Goal: Obtain resource: Download file/media

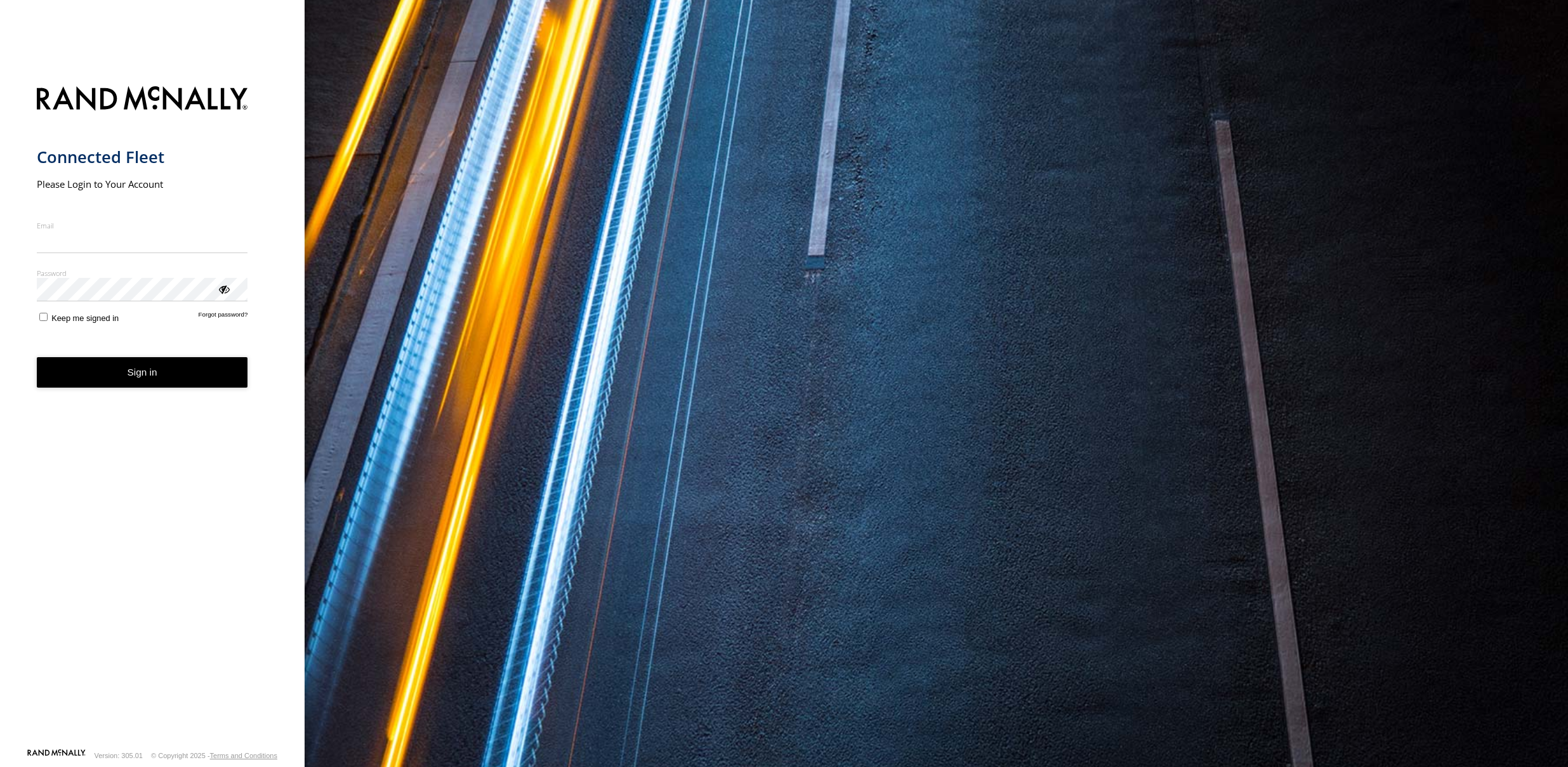
type input "**********"
click at [203, 384] on button "Sign in" at bounding box center [142, 373] width 212 height 31
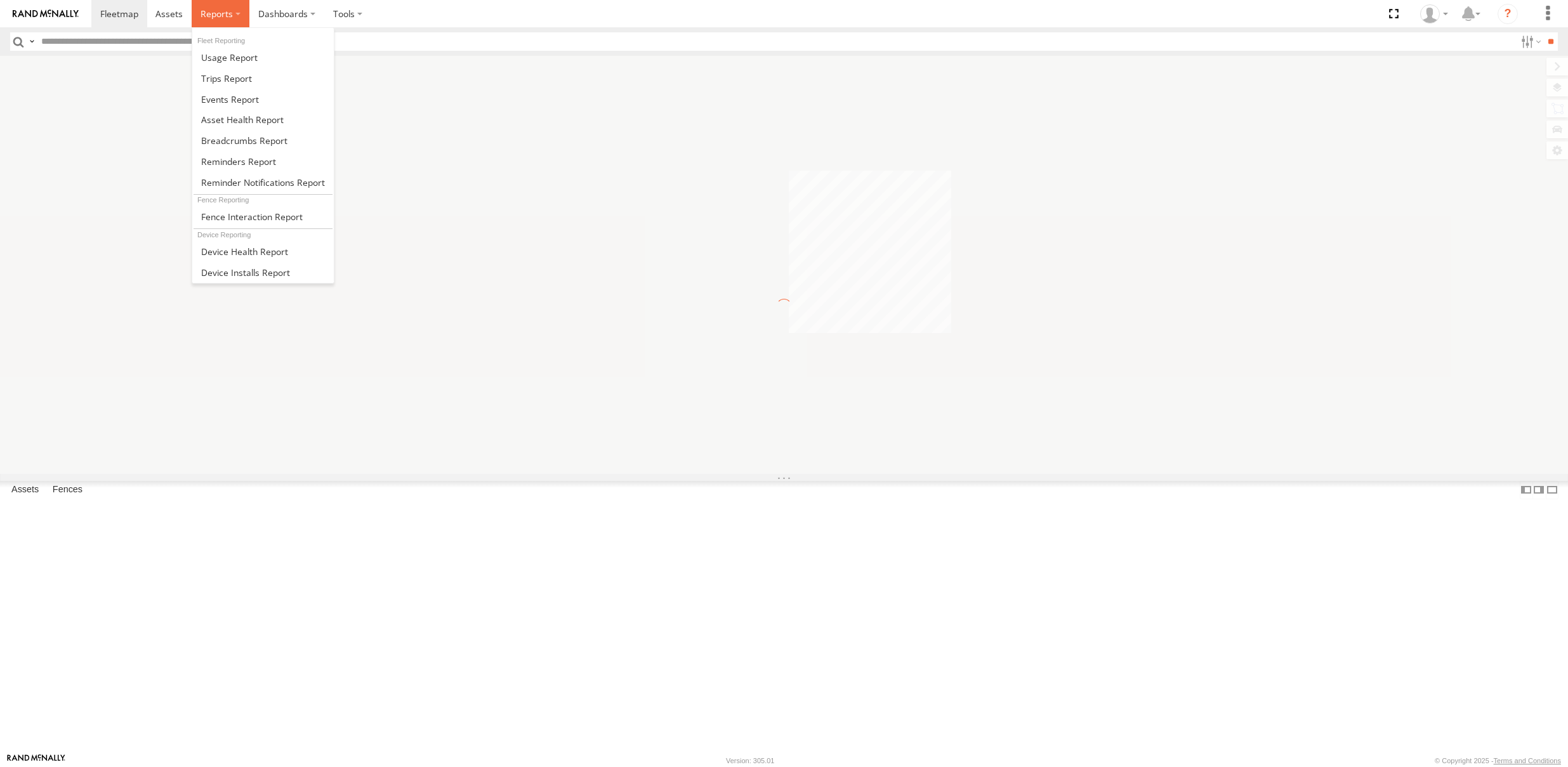
click at [224, 11] on span at bounding box center [217, 13] width 32 height 12
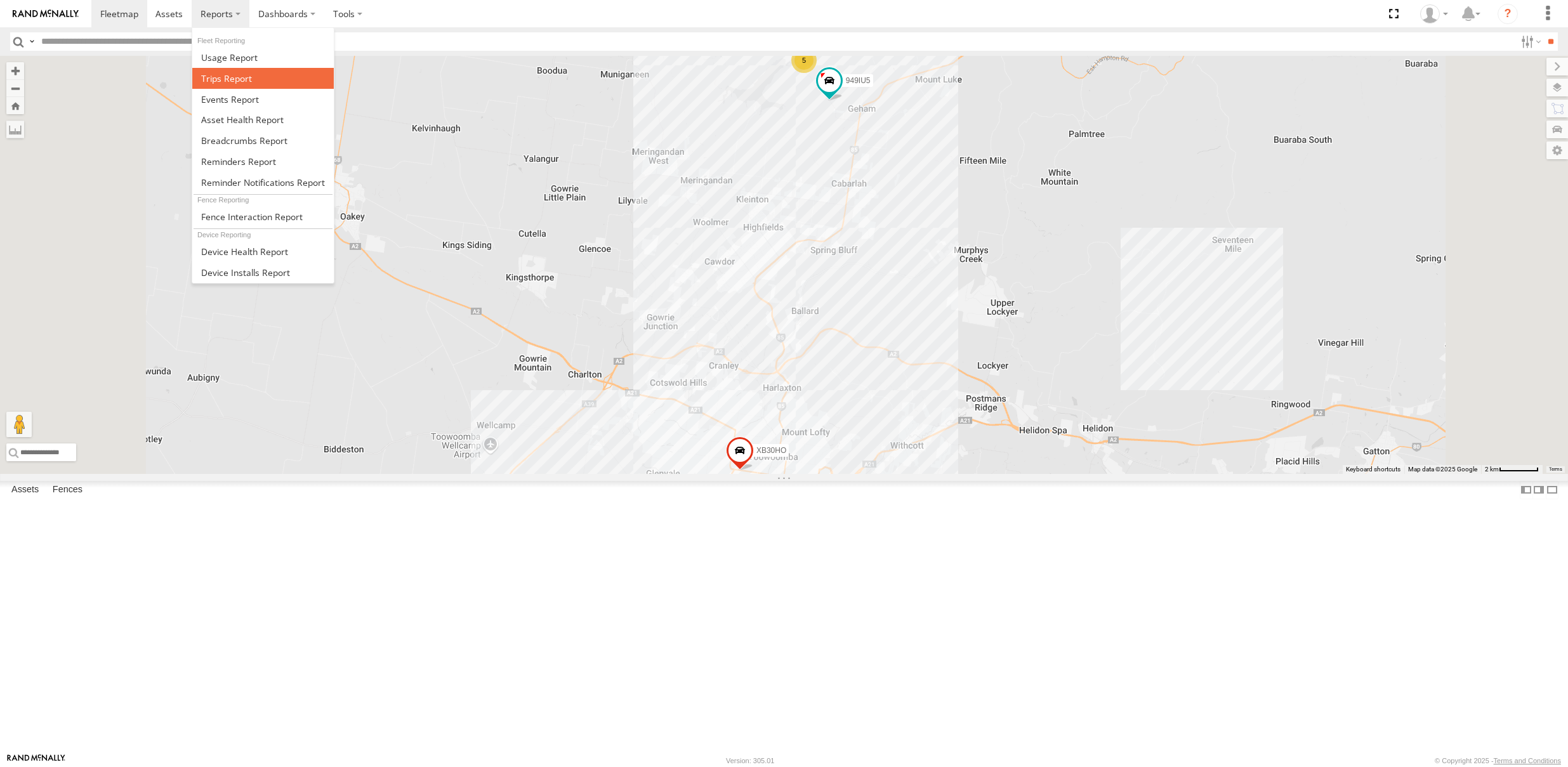
click at [231, 83] on span at bounding box center [227, 79] width 51 height 12
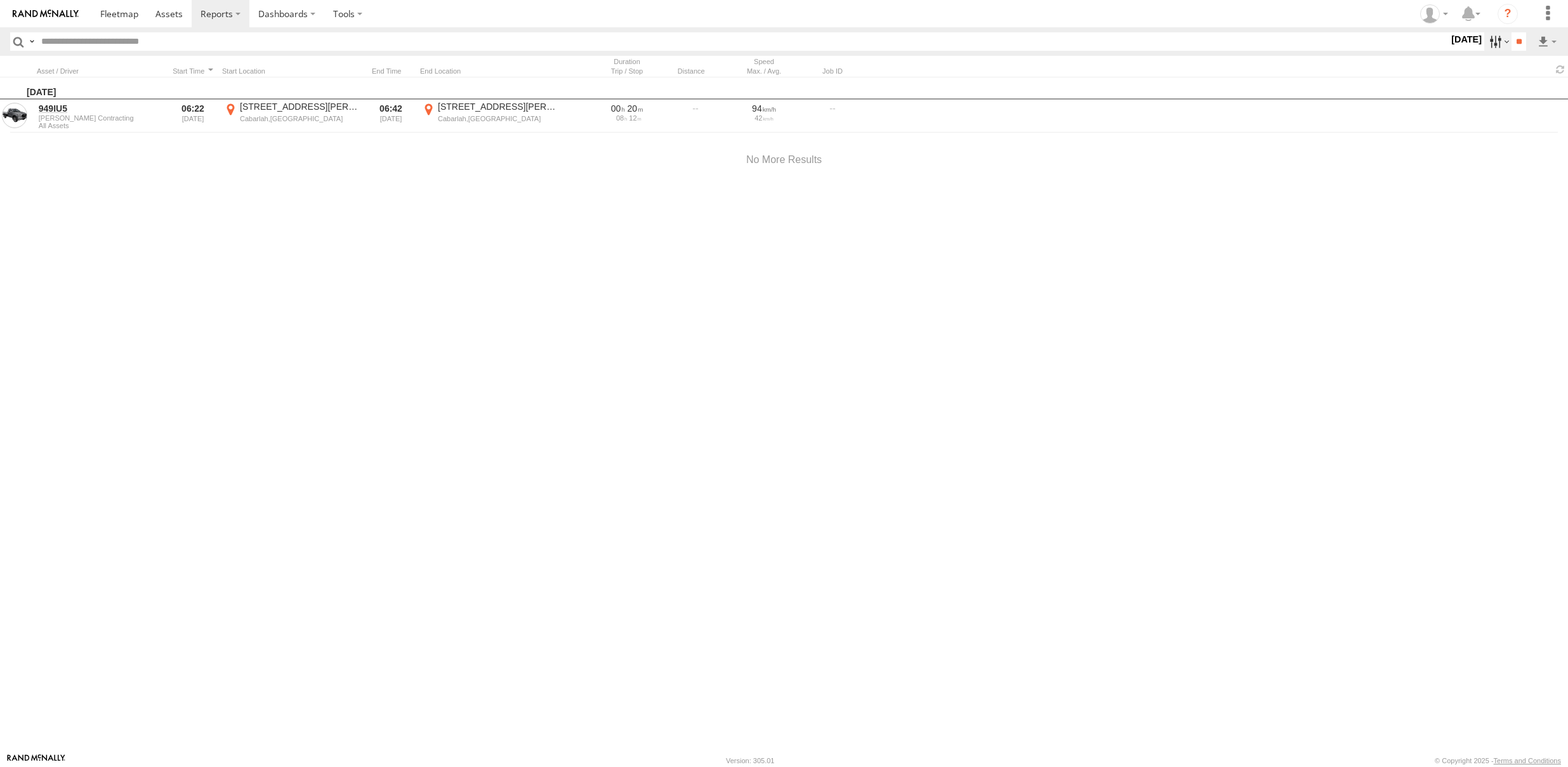
click at [1494, 38] on label at bounding box center [1497, 41] width 28 height 18
click at [0, 0] on label at bounding box center [0, 0] width 0 height 0
click at [1512, 47] on input "**" at bounding box center [1519, 41] width 15 height 18
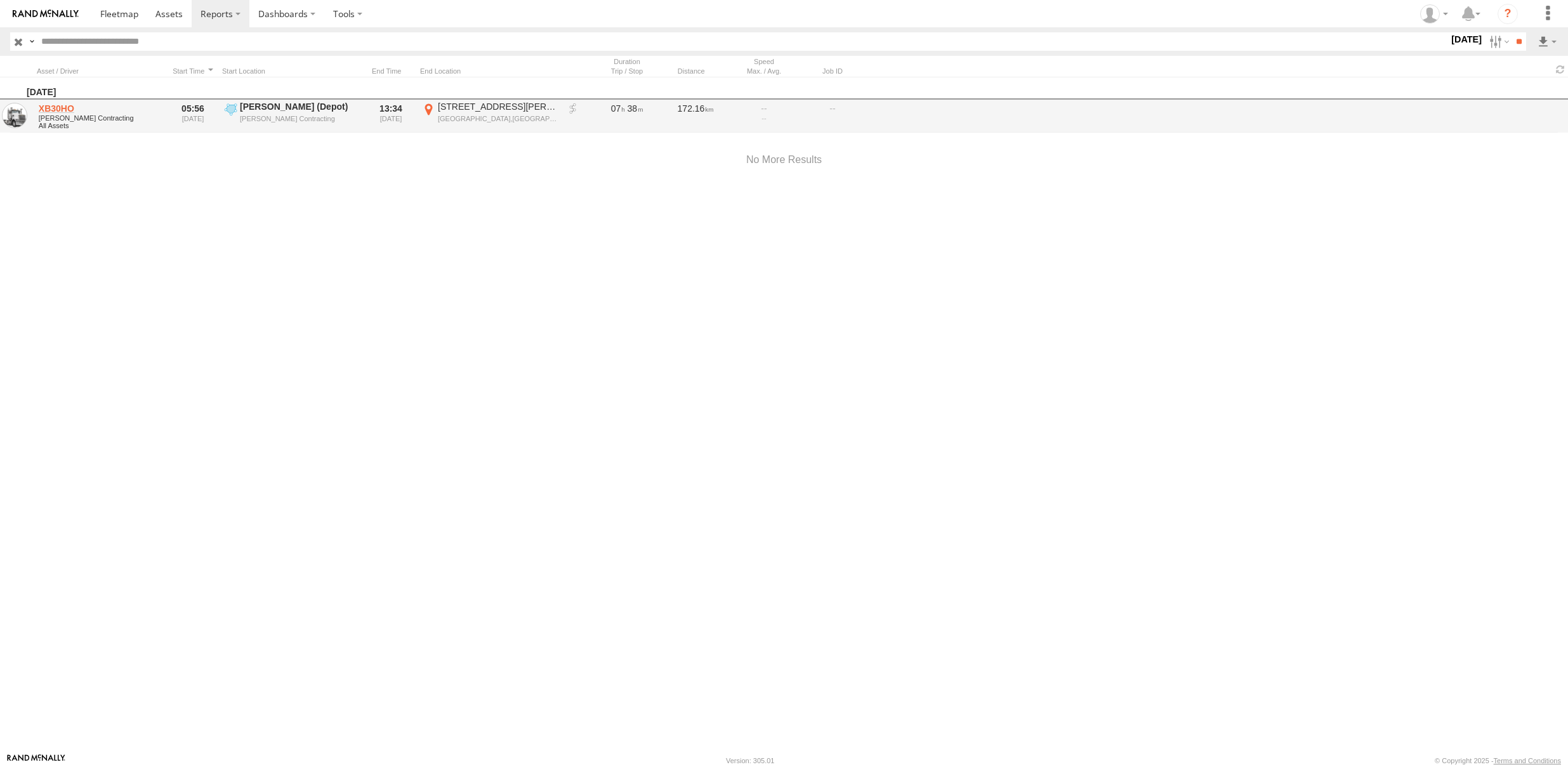
click at [66, 109] on link "XB30HO" at bounding box center [100, 108] width 123 height 11
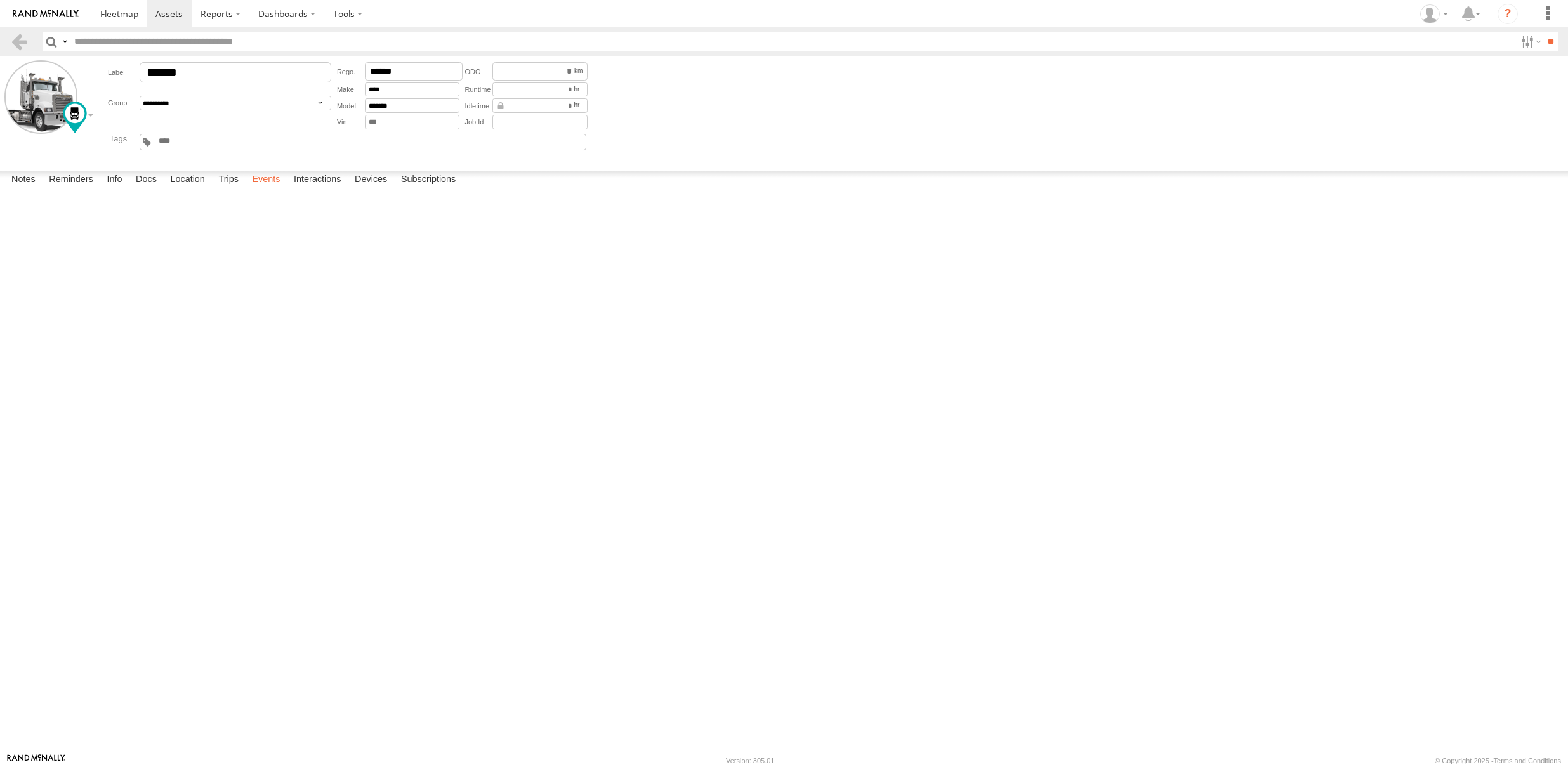
click at [267, 189] on label "Events" at bounding box center [266, 180] width 40 height 17
click at [25, 41] on link at bounding box center [19, 41] width 18 height 18
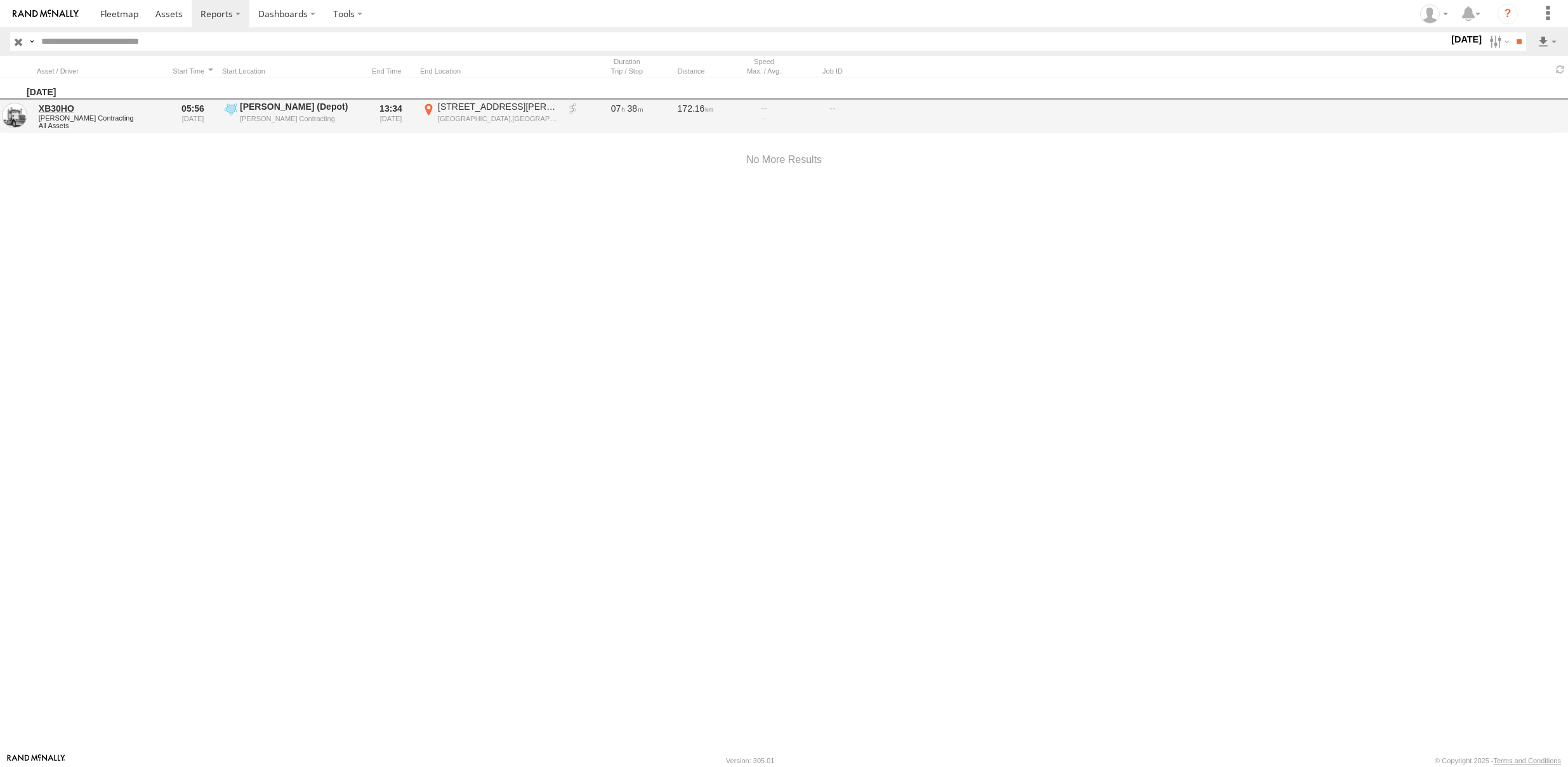
click at [569, 107] on link at bounding box center [573, 109] width 13 height 13
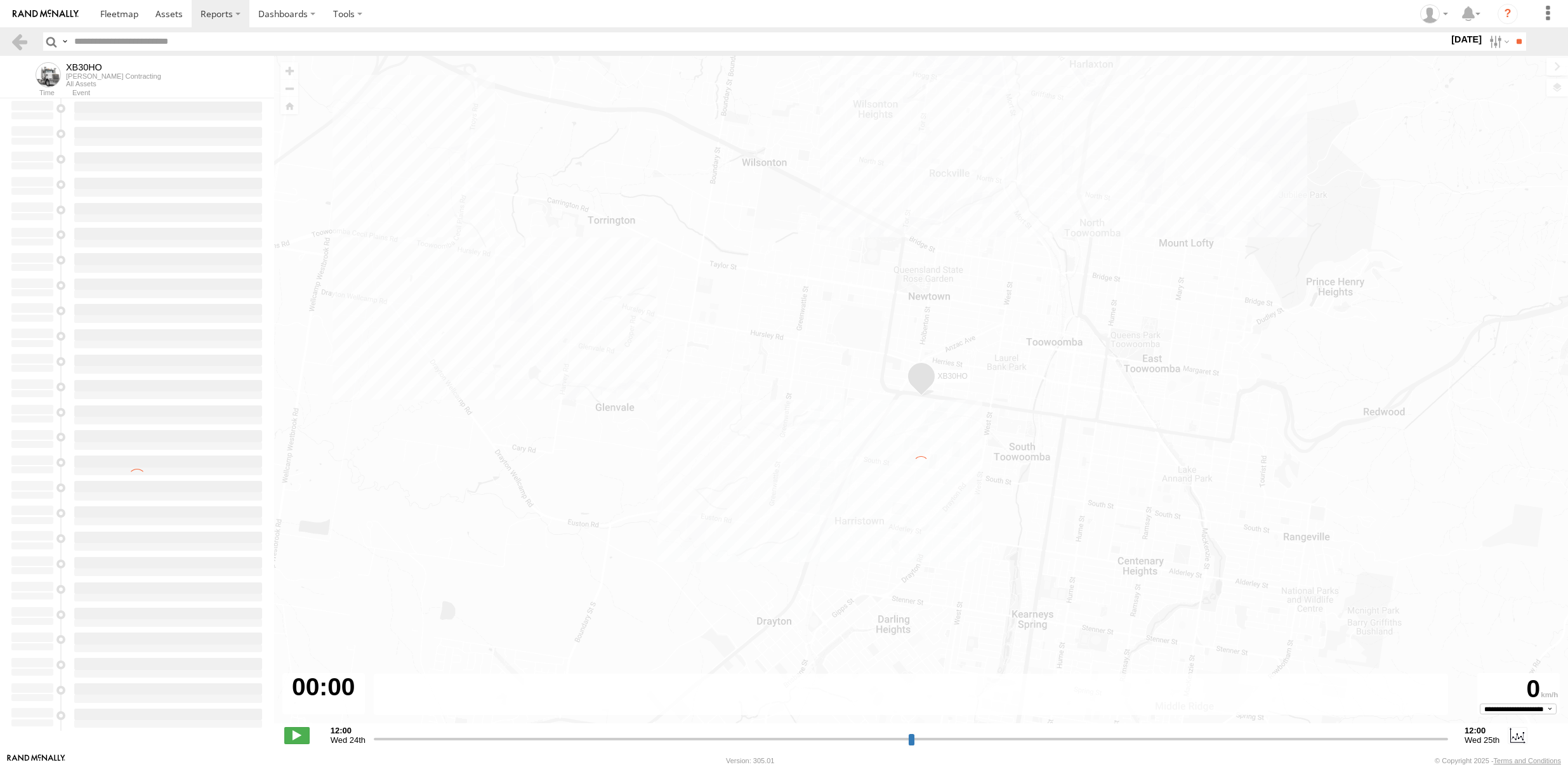
type input "**********"
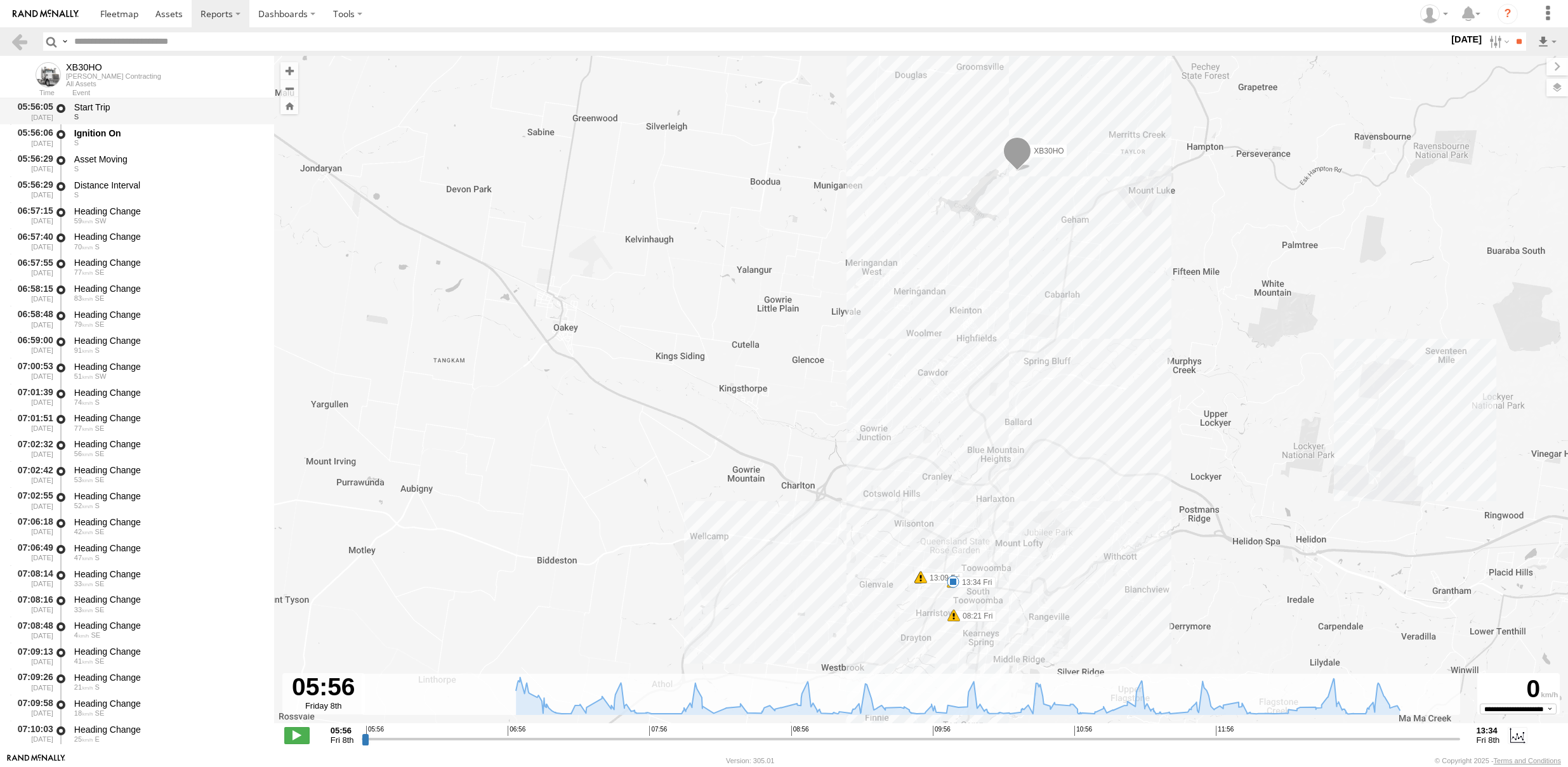
click at [137, 107] on div "Start Trip" at bounding box center [169, 107] width 188 height 11
click at [192, 428] on div "77 SE" at bounding box center [169, 428] width 188 height 7
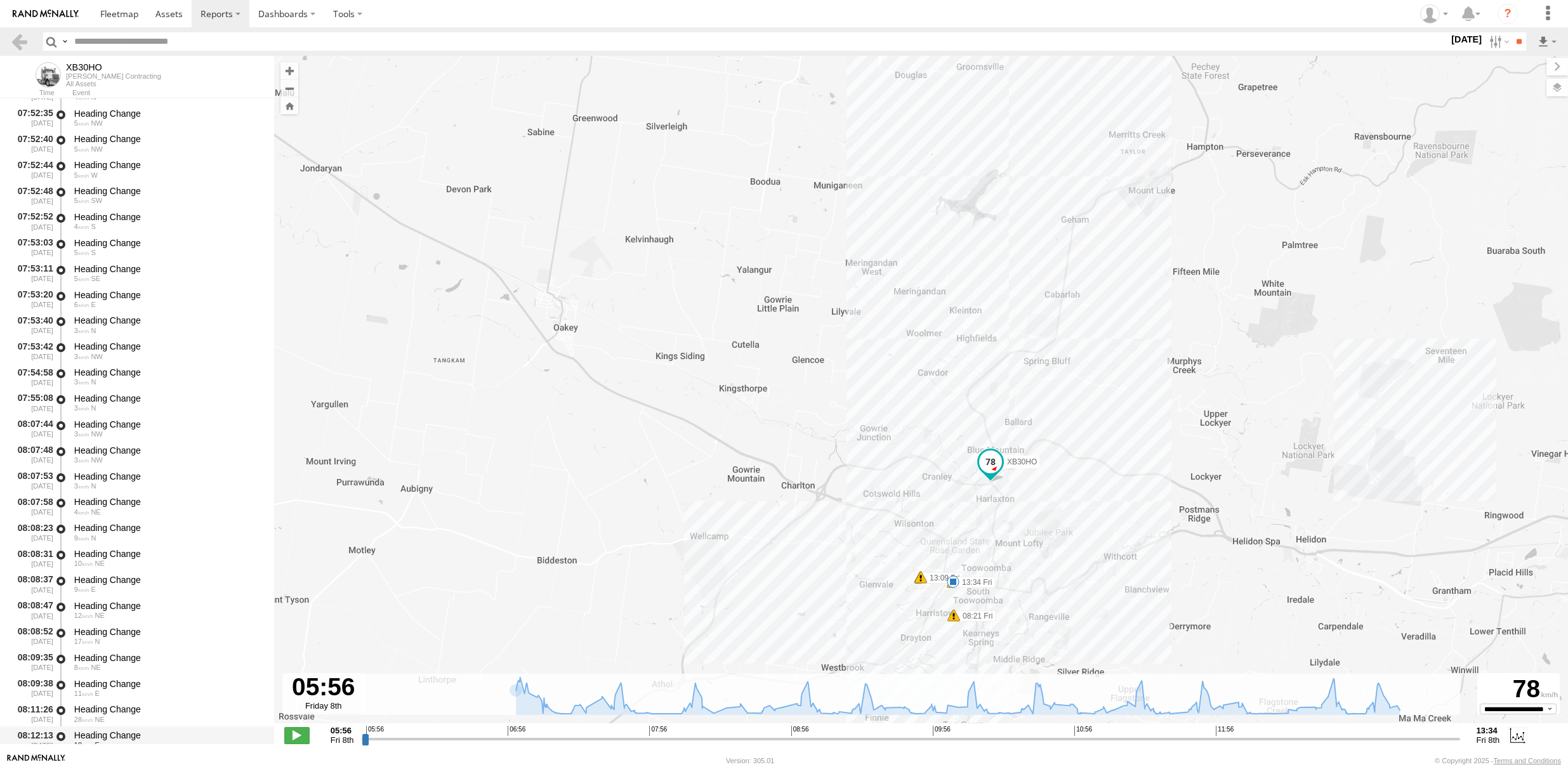
scroll to position [2435, 0]
click at [156, 662] on div "4 E" at bounding box center [169, 664] width 188 height 7
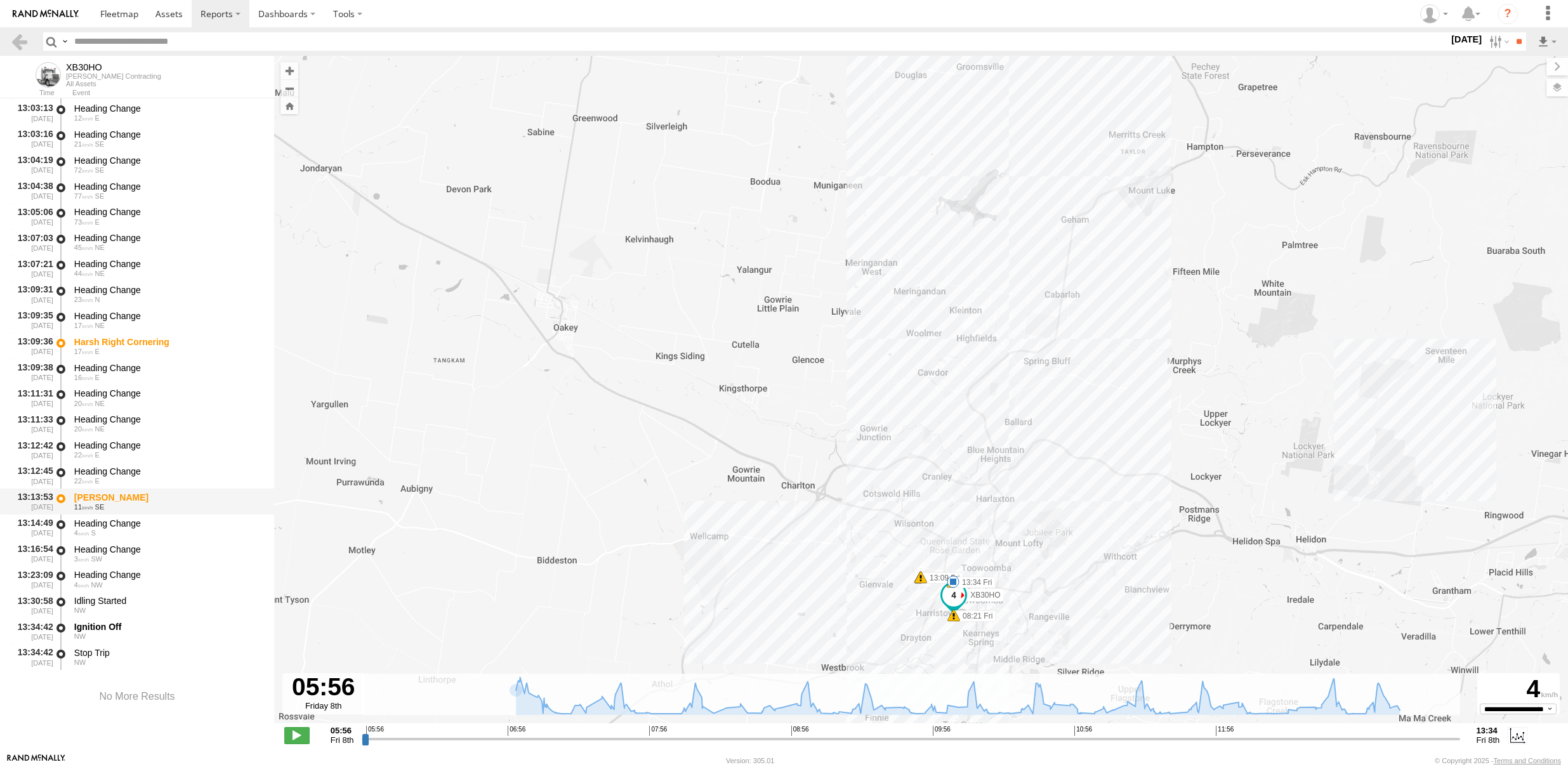
click at [145, 509] on div "11 SE" at bounding box center [169, 506] width 188 height 7
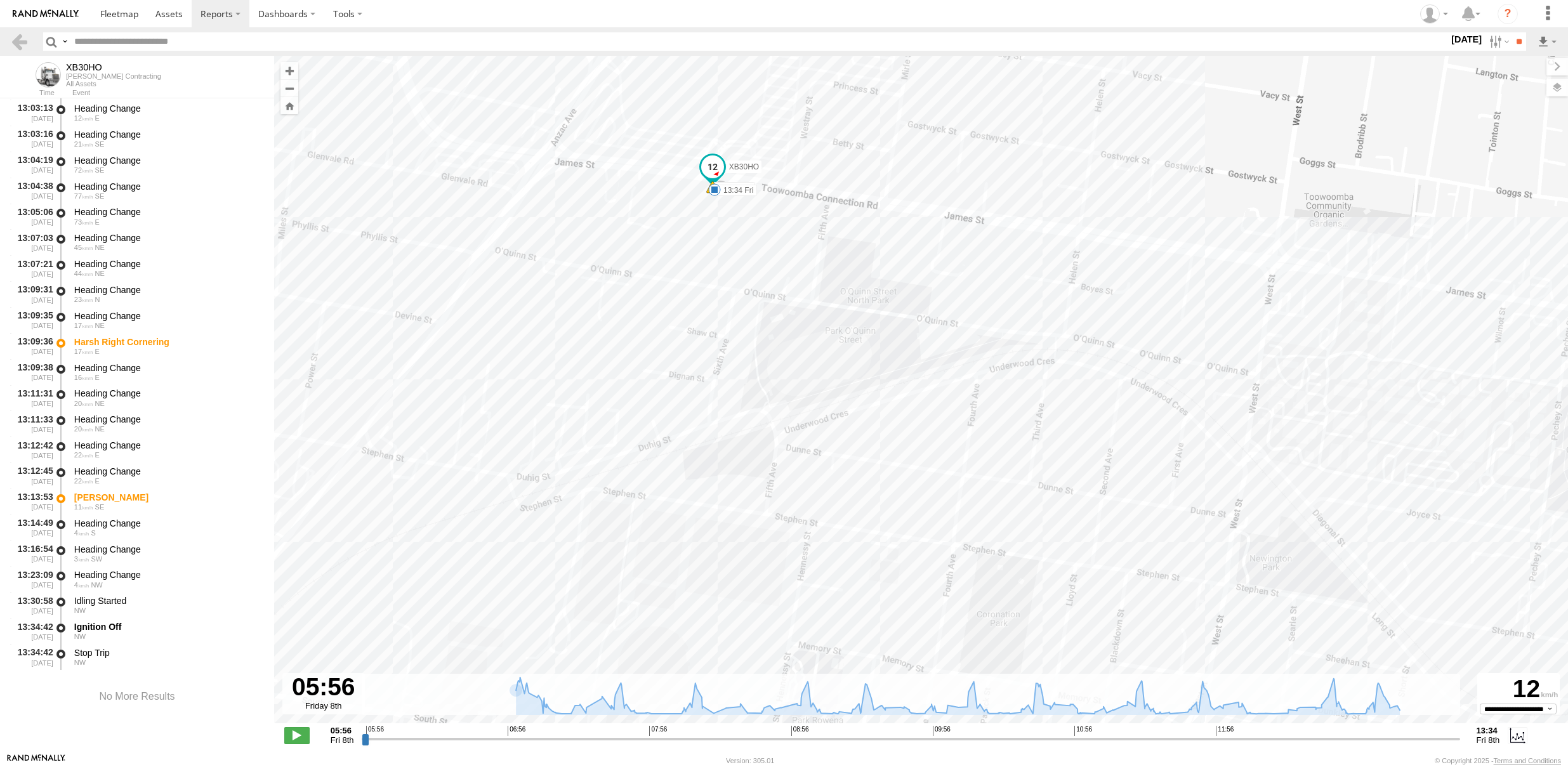
drag, startPoint x: 790, startPoint y: 226, endPoint x: 847, endPoint y: 365, distance: 150.2
click at [847, 365] on div "XB30HO 08:21 Fri 09:31 Fri 10:44 Fri 13:09 Fri 13:13 Fri 13:34 Fri" at bounding box center [921, 396] width 1294 height 681
drag, startPoint x: 742, startPoint y: 314, endPoint x: 747, endPoint y: 479, distance: 165.1
click at [747, 479] on div "XB30HO 08:21 Fri 09:31 Fri 10:44 Fri 13:09 Fri 13:13 Fri 13:34 Fri" at bounding box center [921, 396] width 1294 height 681
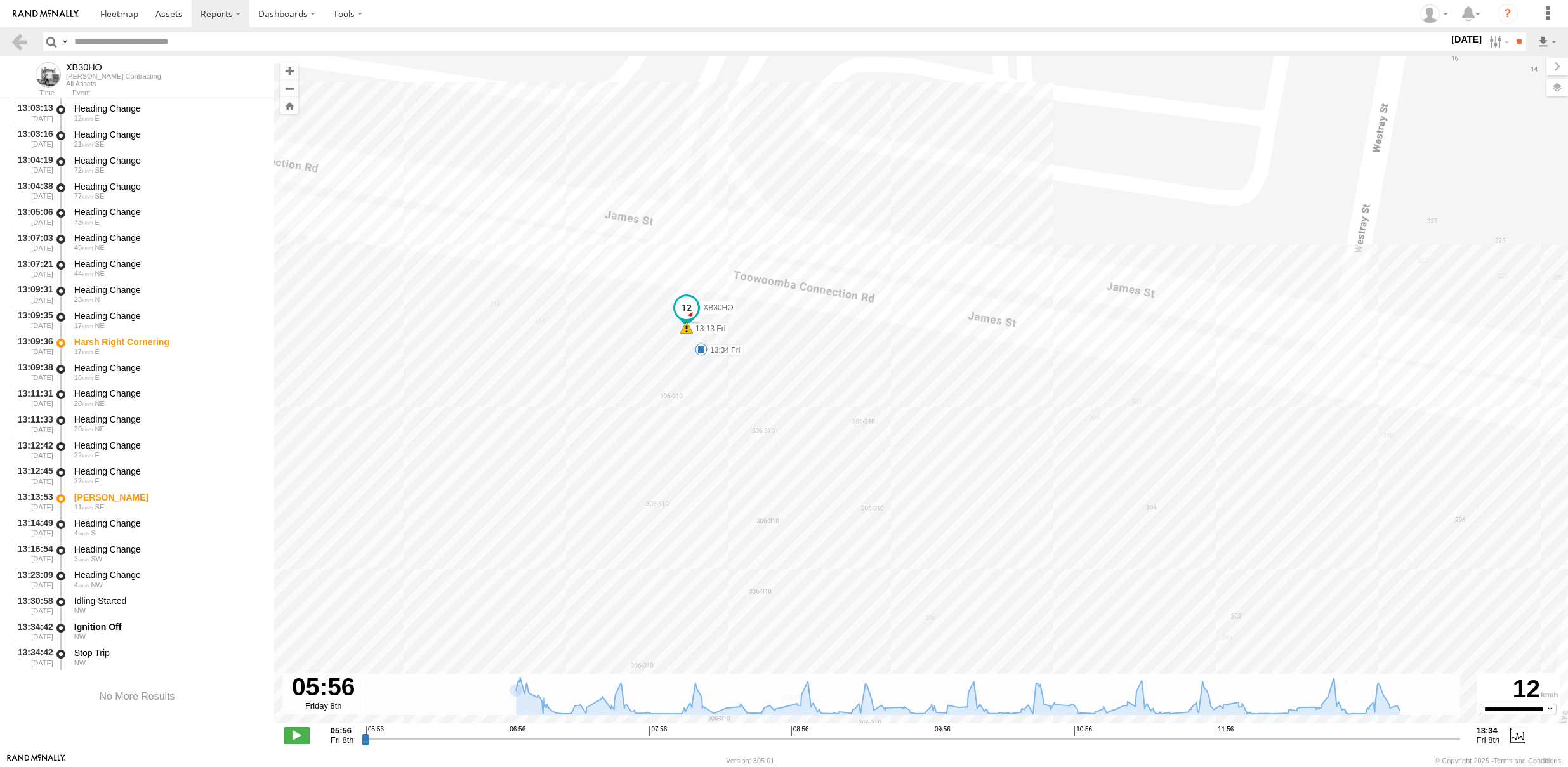
drag, startPoint x: 731, startPoint y: 278, endPoint x: 744, endPoint y: 521, distance: 243.3
click at [744, 521] on div "XB30HO 08:21 Fri 09:31 Fri 10:44 Fri 13:09 Fri 13:13 Fri 13:34 Fri" at bounding box center [921, 396] width 1294 height 681
click at [1545, 46] on label at bounding box center [1547, 41] width 21 height 18
click at [1539, 64] on link "KML" at bounding box center [1539, 62] width 28 height 19
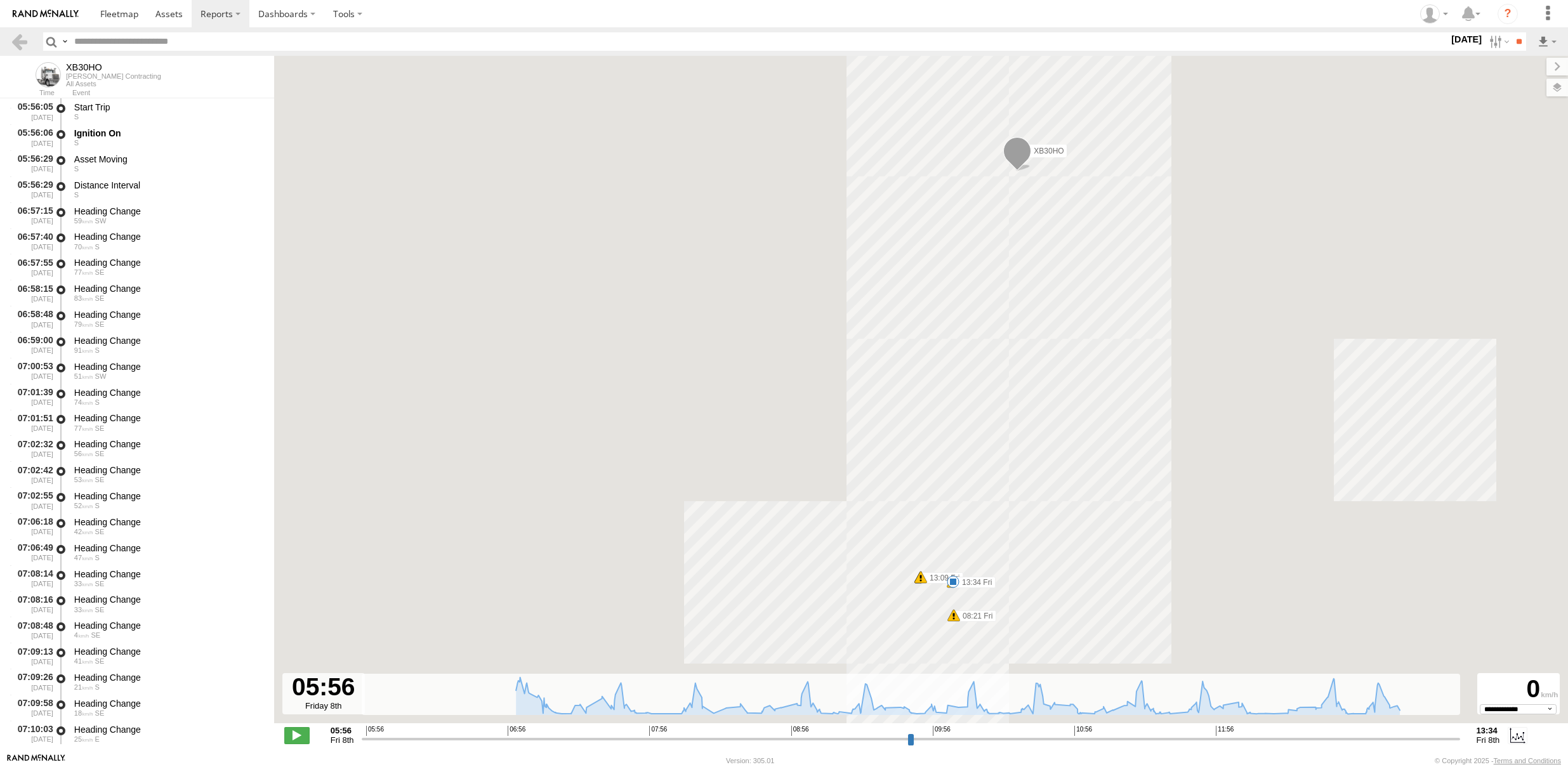
select select "**********"
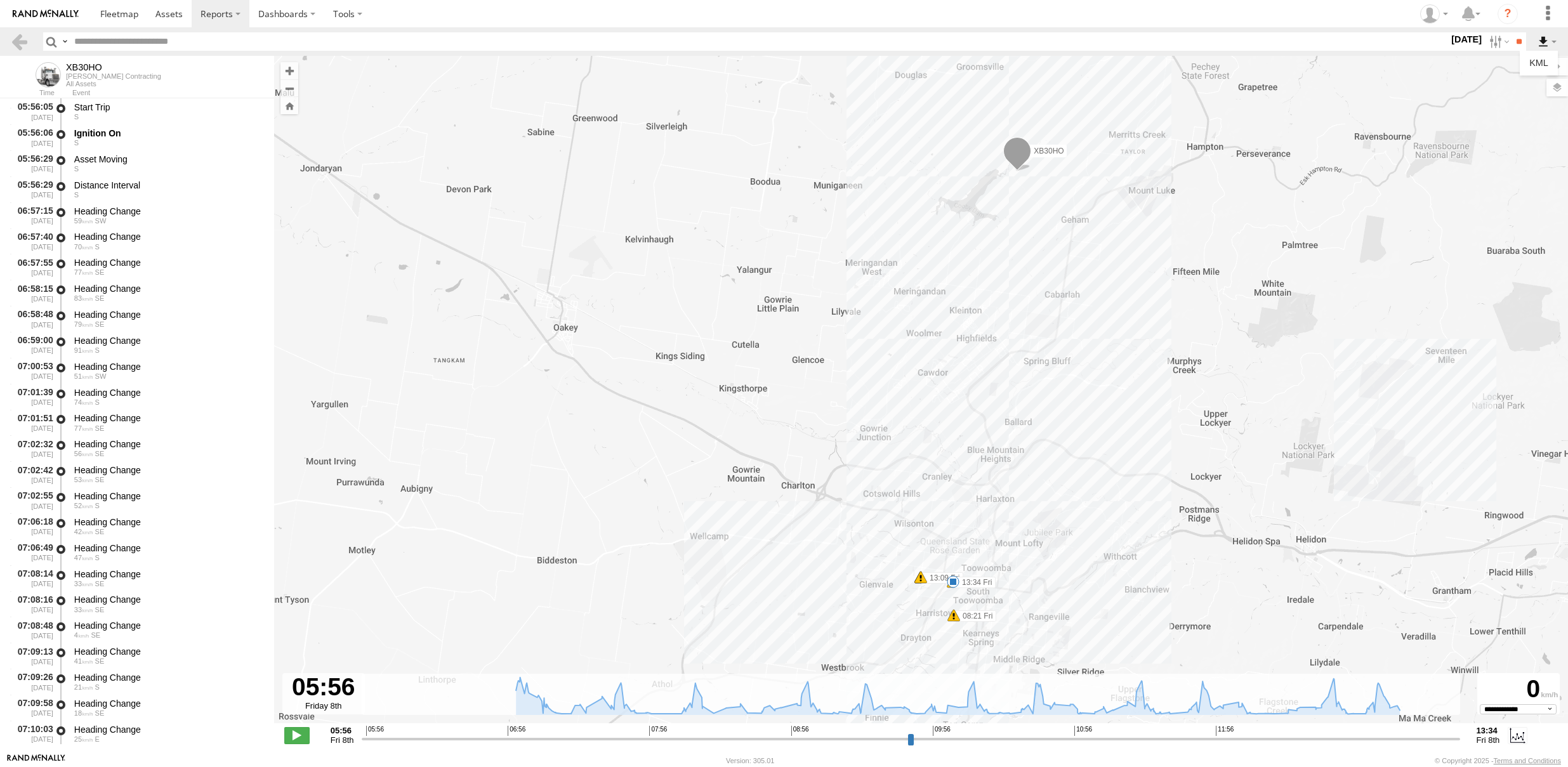
click at [1547, 46] on label at bounding box center [1547, 41] width 21 height 18
click at [1546, 62] on link "KML" at bounding box center [1539, 62] width 28 height 19
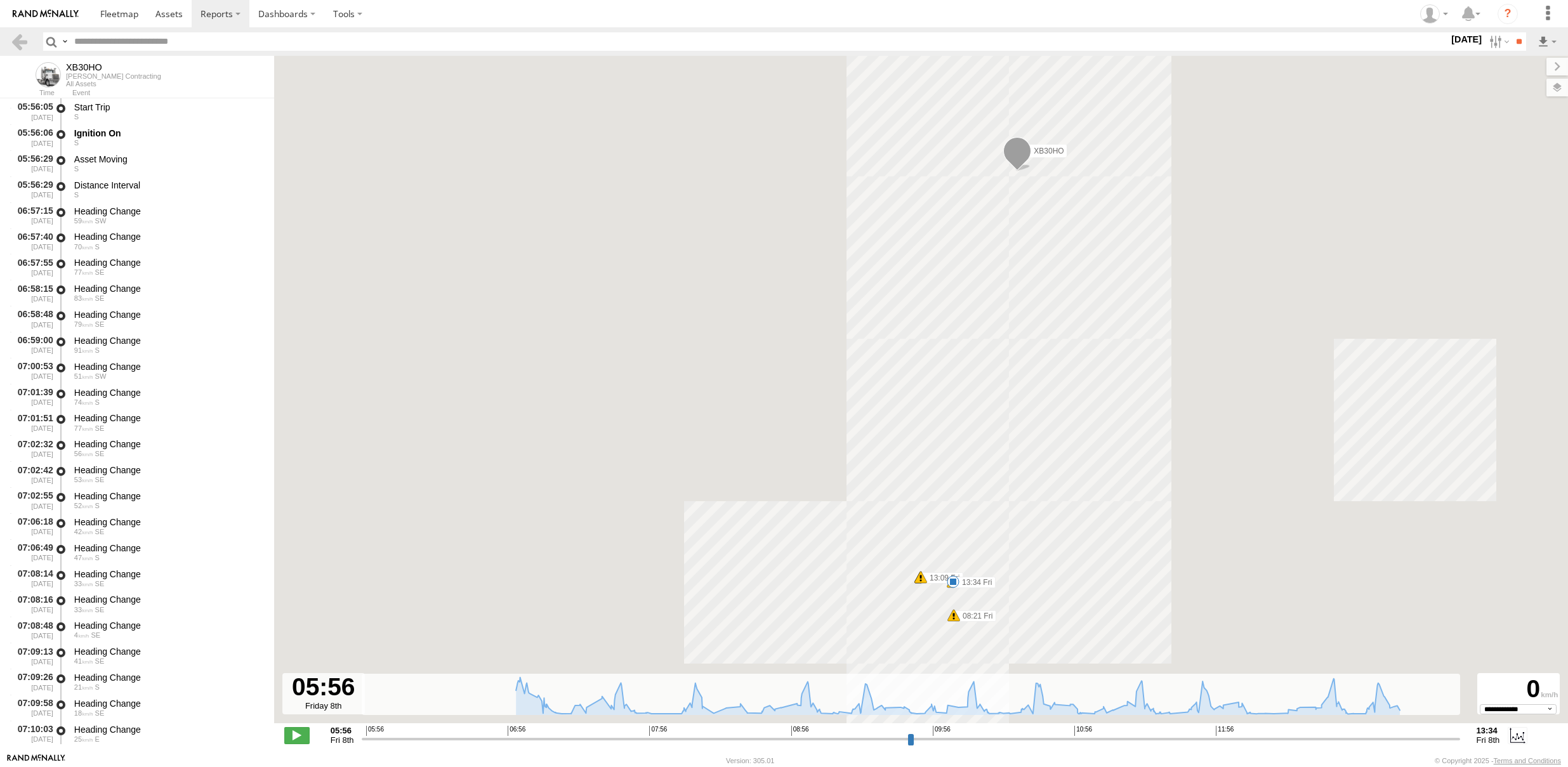
select select "**********"
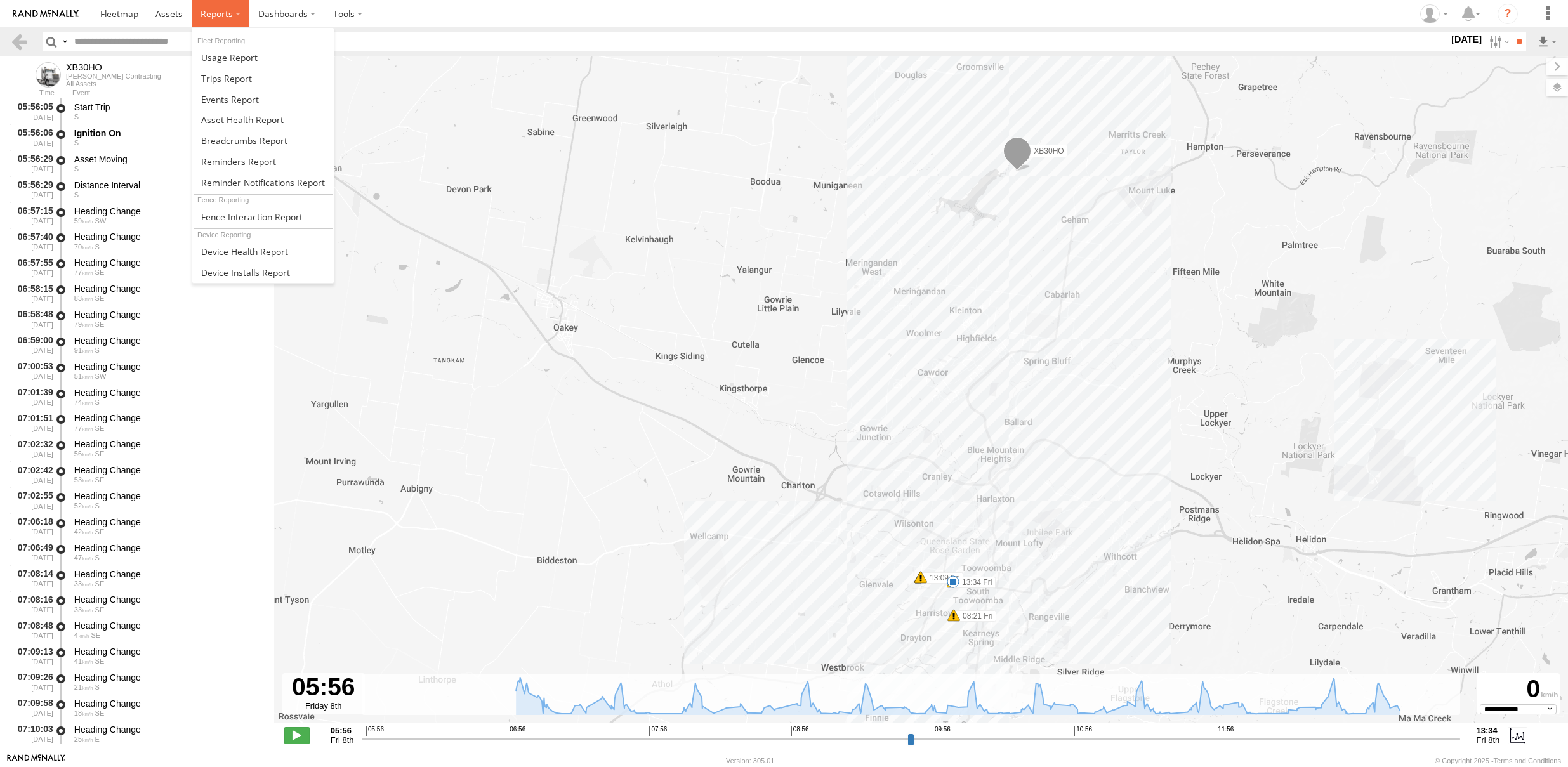
click at [218, 13] on span at bounding box center [217, 13] width 32 height 12
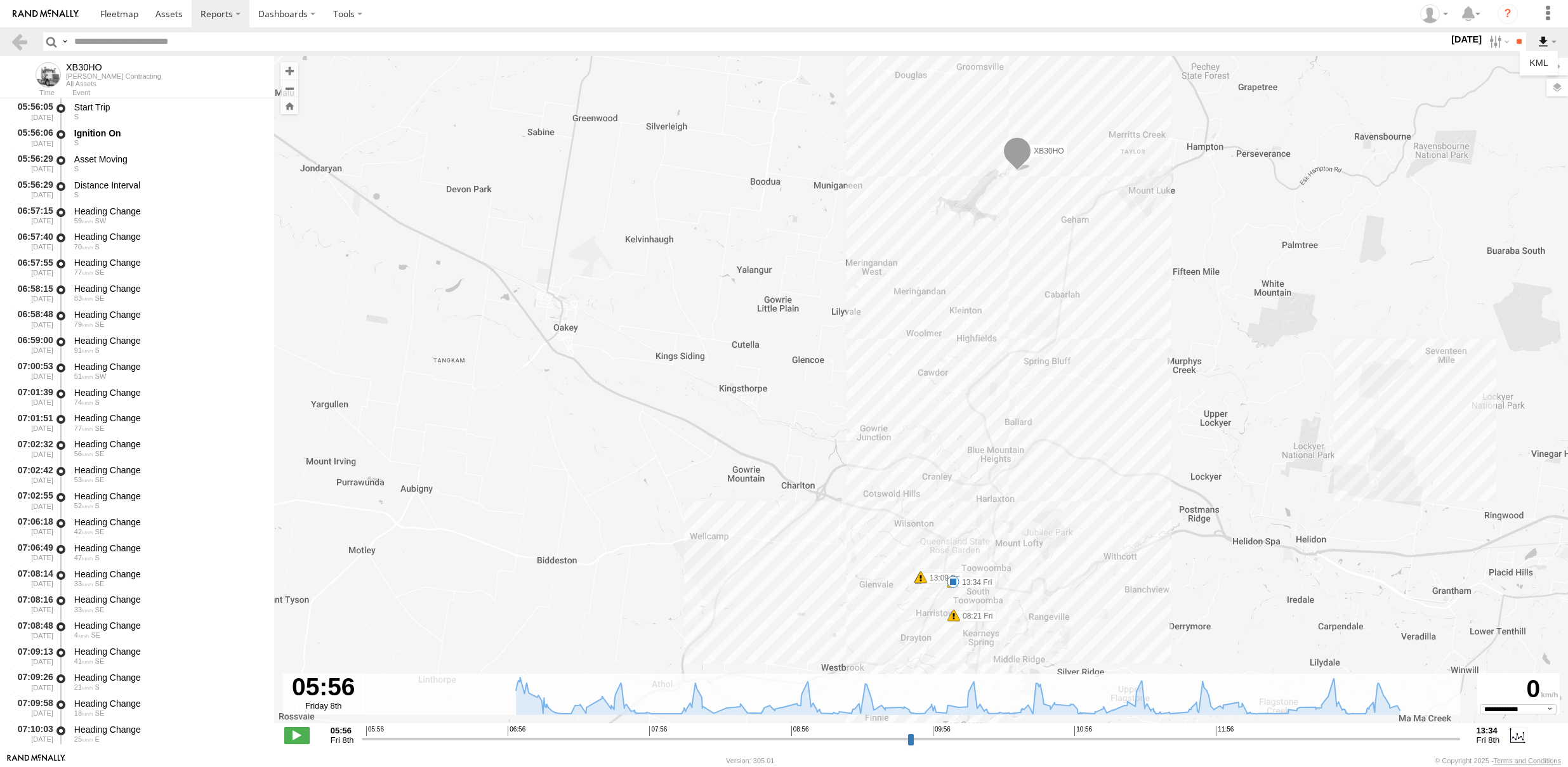
click at [1542, 47] on label at bounding box center [1547, 41] width 21 height 18
click at [1544, 35] on label at bounding box center [1547, 41] width 21 height 18
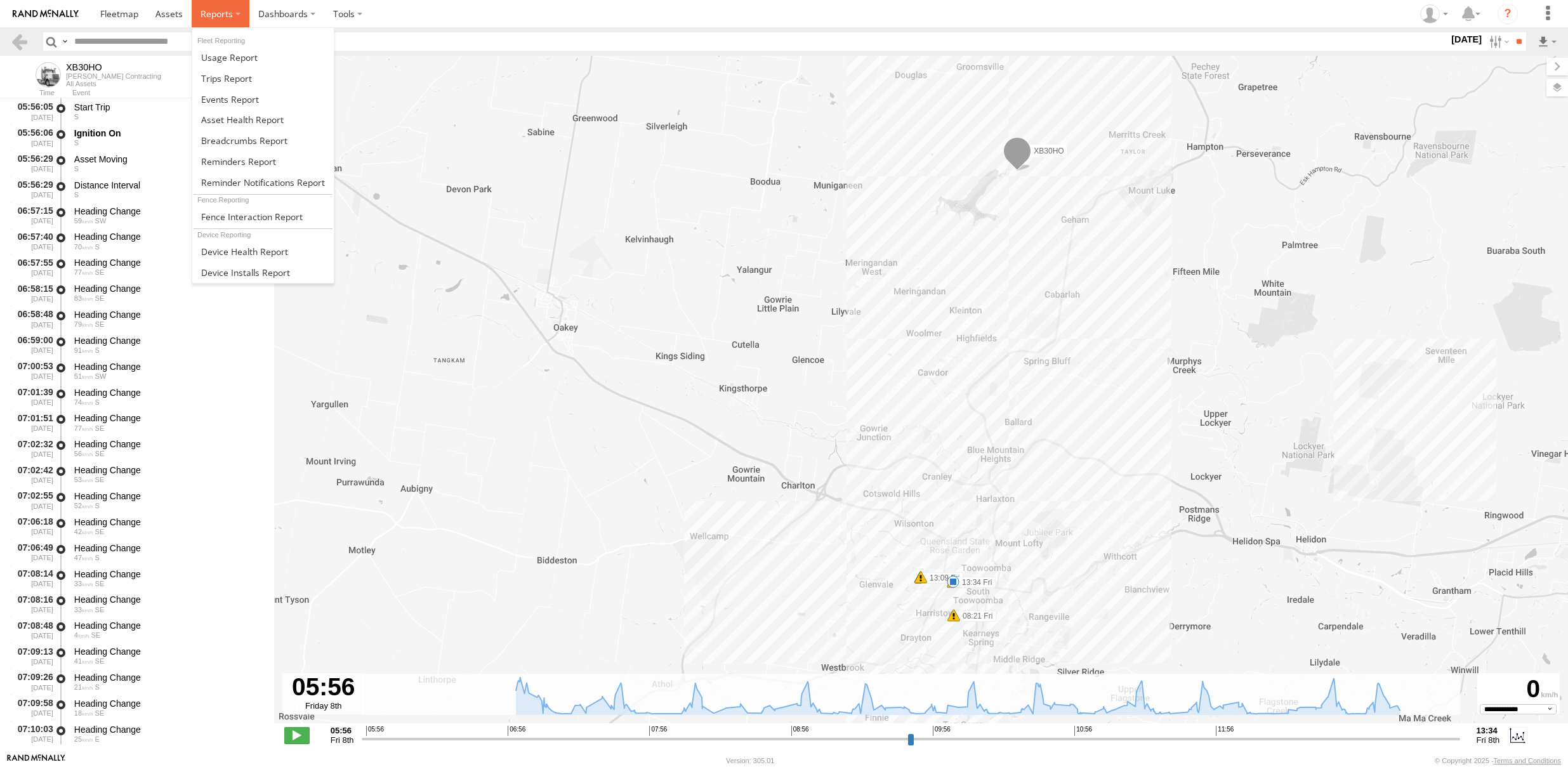
click at [221, 12] on span at bounding box center [217, 13] width 32 height 12
click at [255, 134] on span at bounding box center [244, 140] width 87 height 12
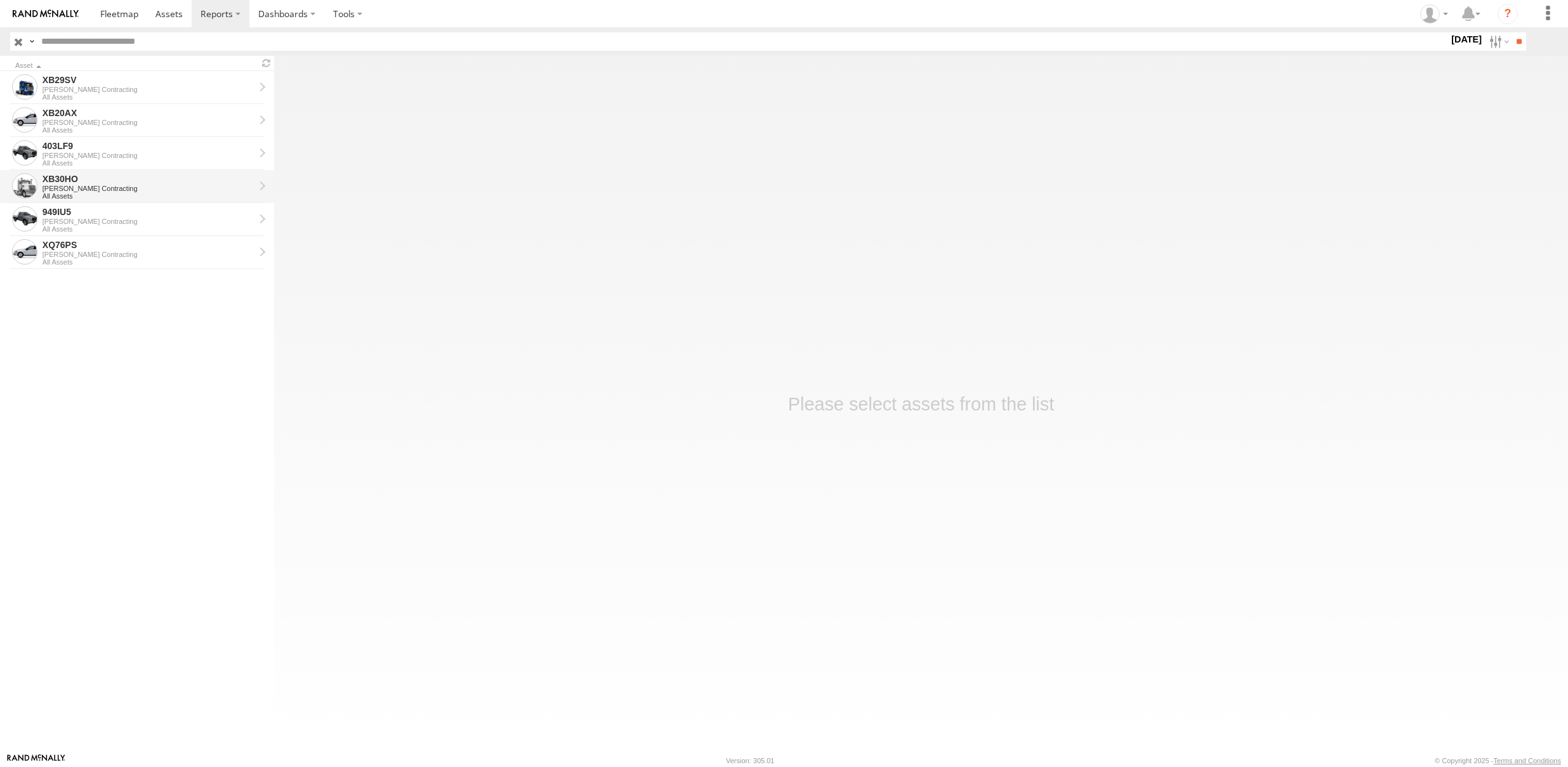
click at [85, 188] on div "[PERSON_NAME] Contracting" at bounding box center [148, 188] width 212 height 7
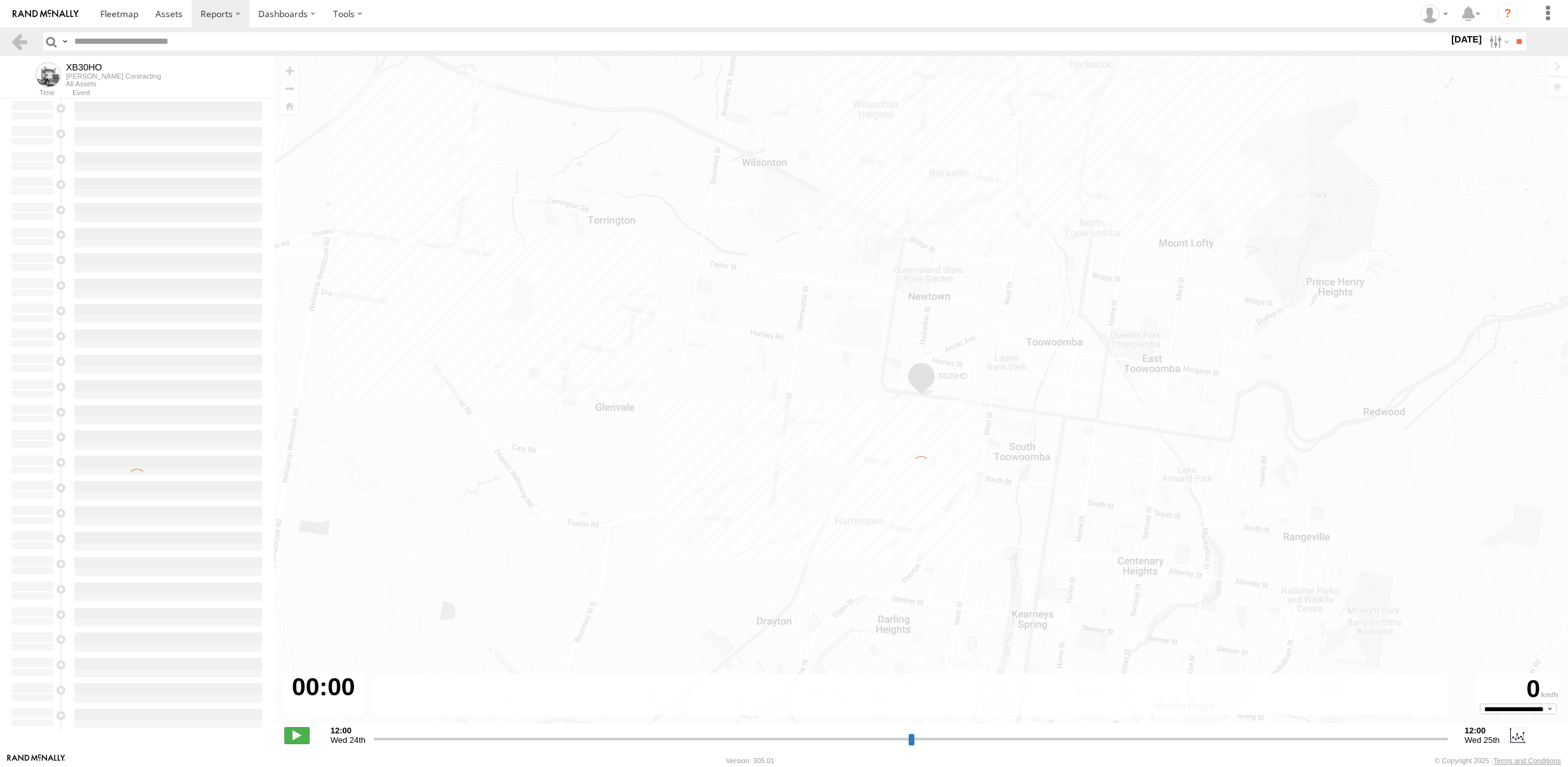
type input "**********"
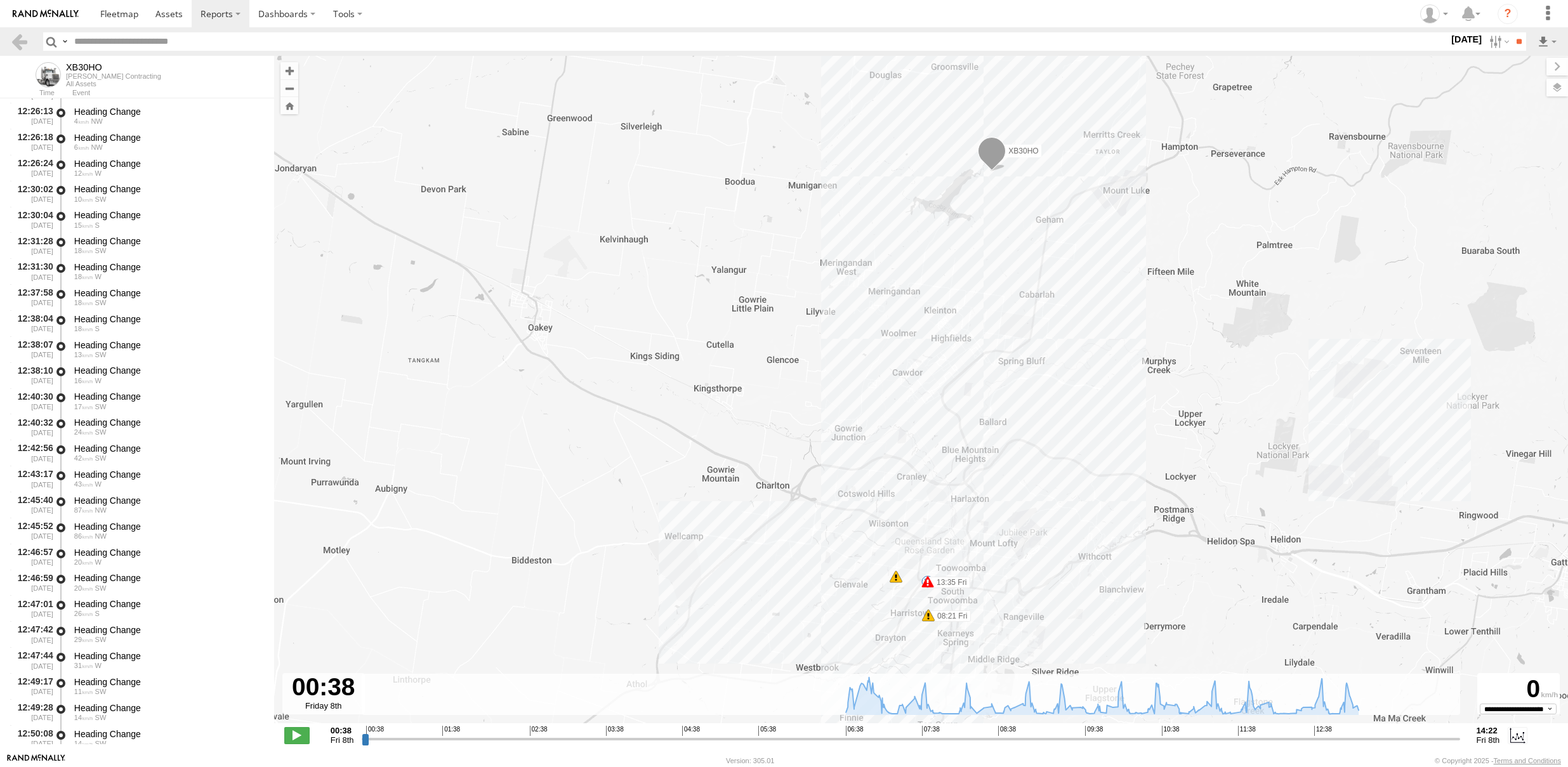
scroll to position [14289, 0]
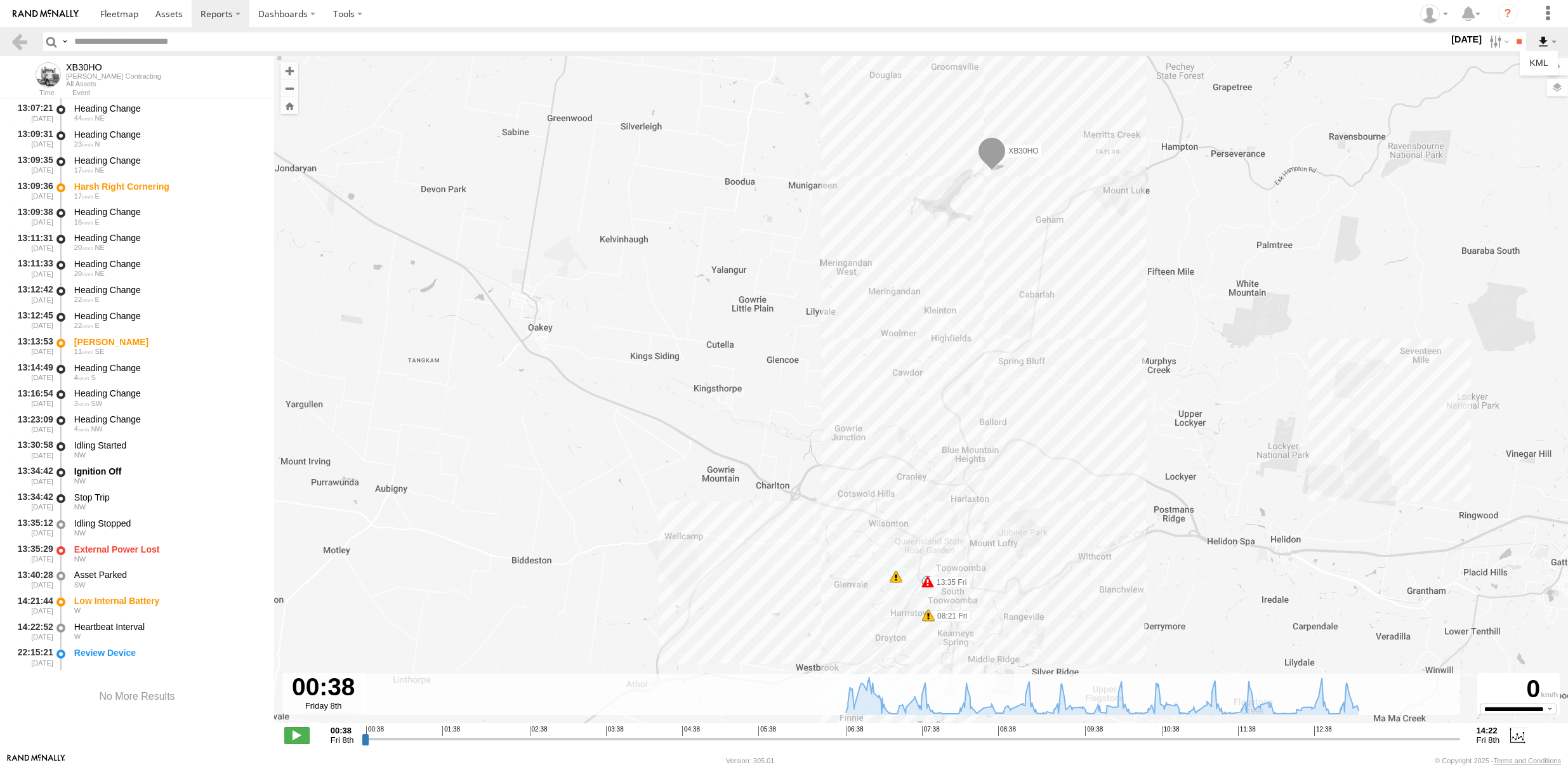
click at [1542, 39] on label at bounding box center [1547, 41] width 21 height 18
click at [1537, 62] on link "KML" at bounding box center [1539, 62] width 28 height 19
click at [383, 19] on section "Dashboards ?" at bounding box center [828, 13] width 1473 height 28
click at [329, 16] on label at bounding box center [348, 13] width 47 height 28
click at [306, 17] on label "Dashboards" at bounding box center [287, 13] width 75 height 28
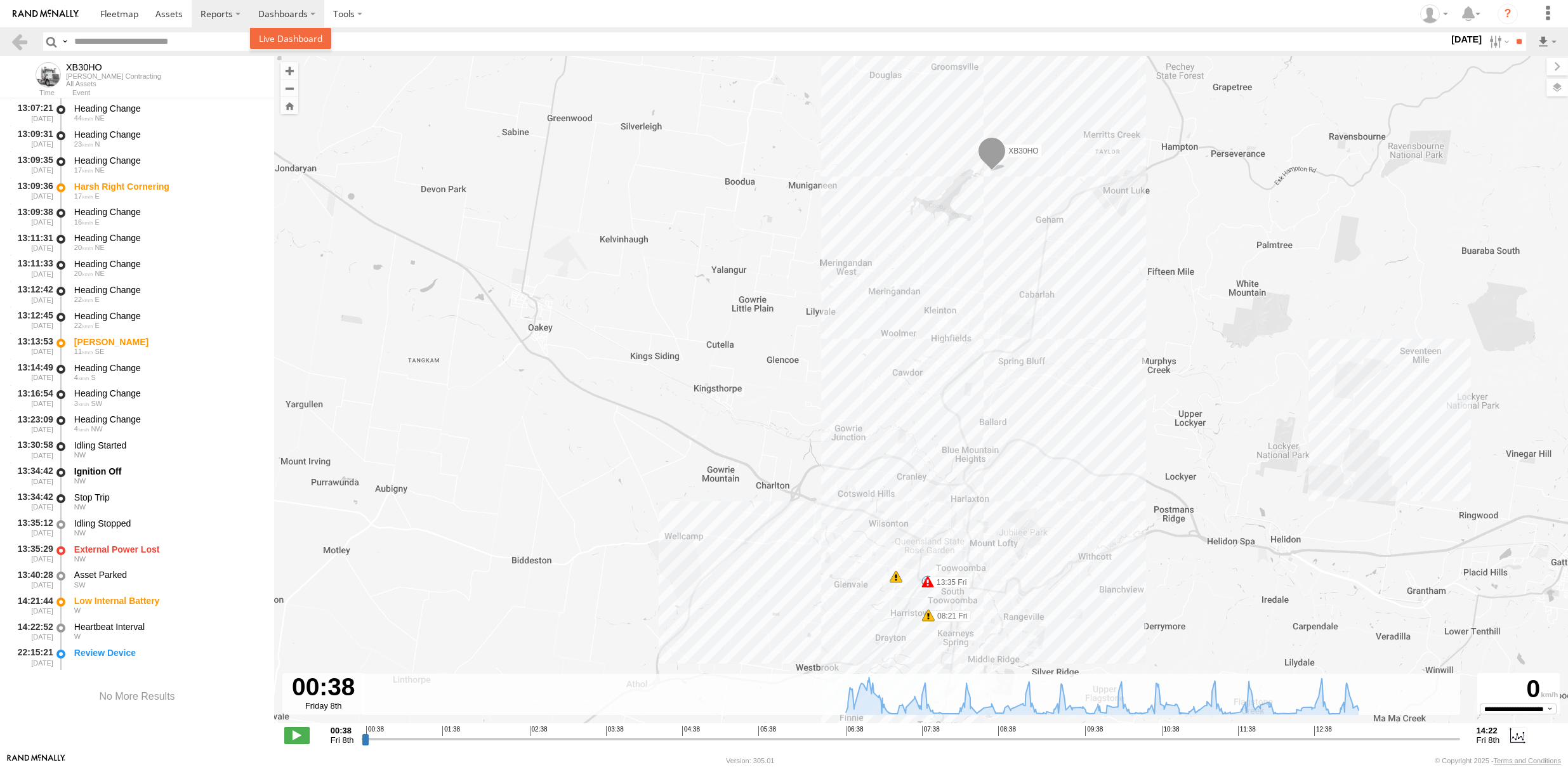
click at [300, 38] on span at bounding box center [291, 38] width 63 height 12
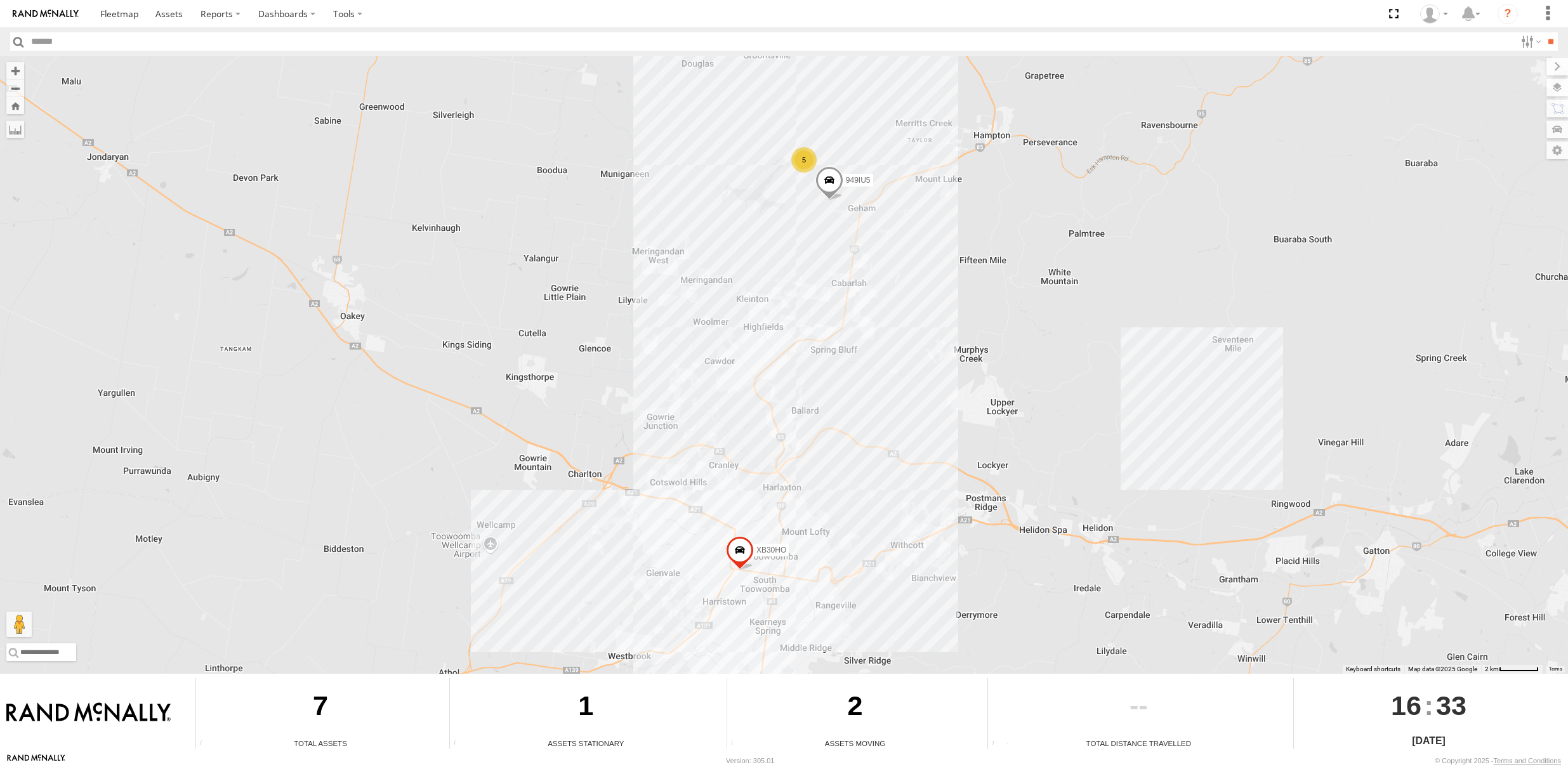
click at [738, 545] on span at bounding box center [739, 553] width 28 height 34
click at [744, 549] on label at bounding box center [744, 551] width 25 height 9
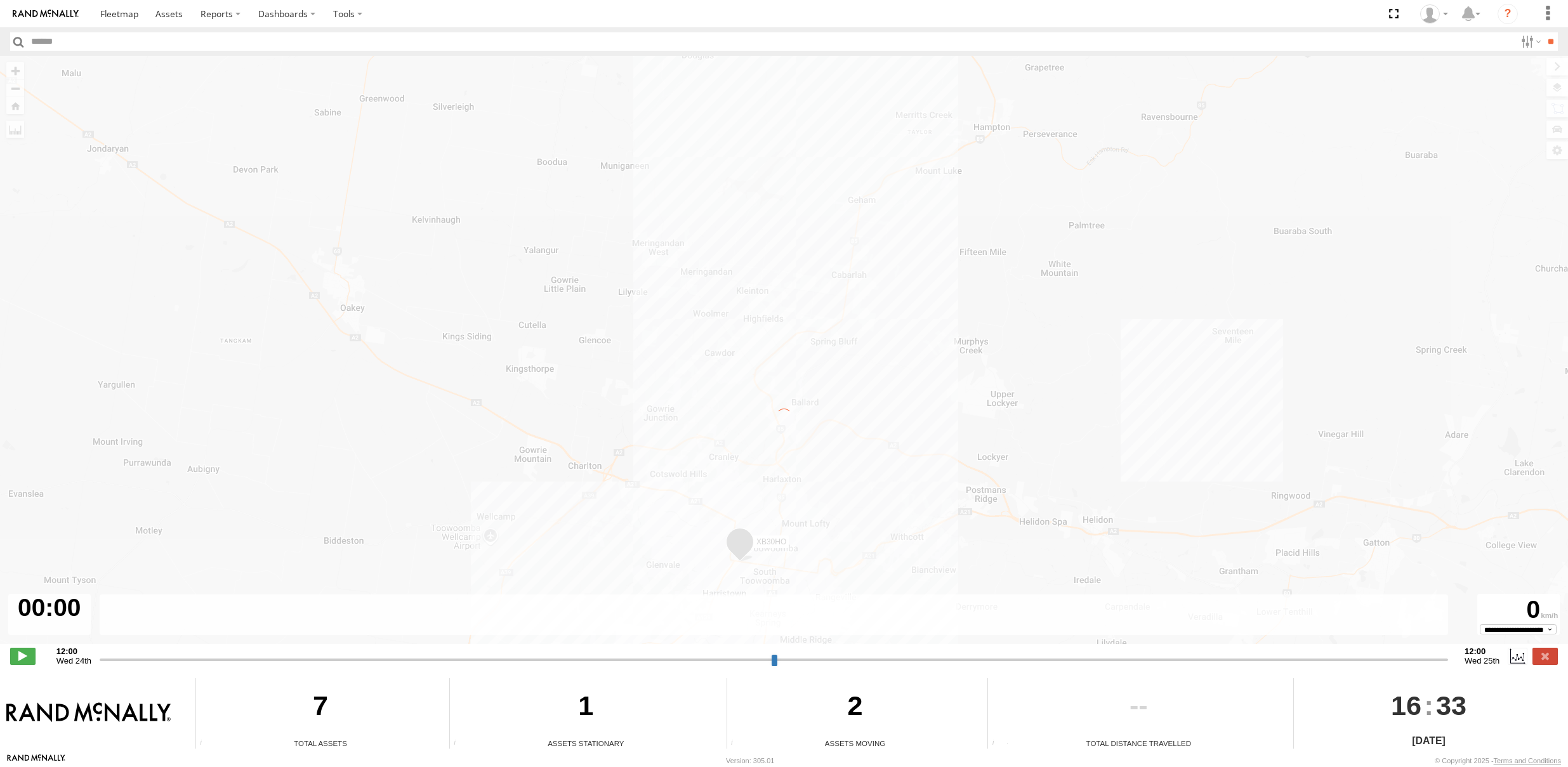
type input "**********"
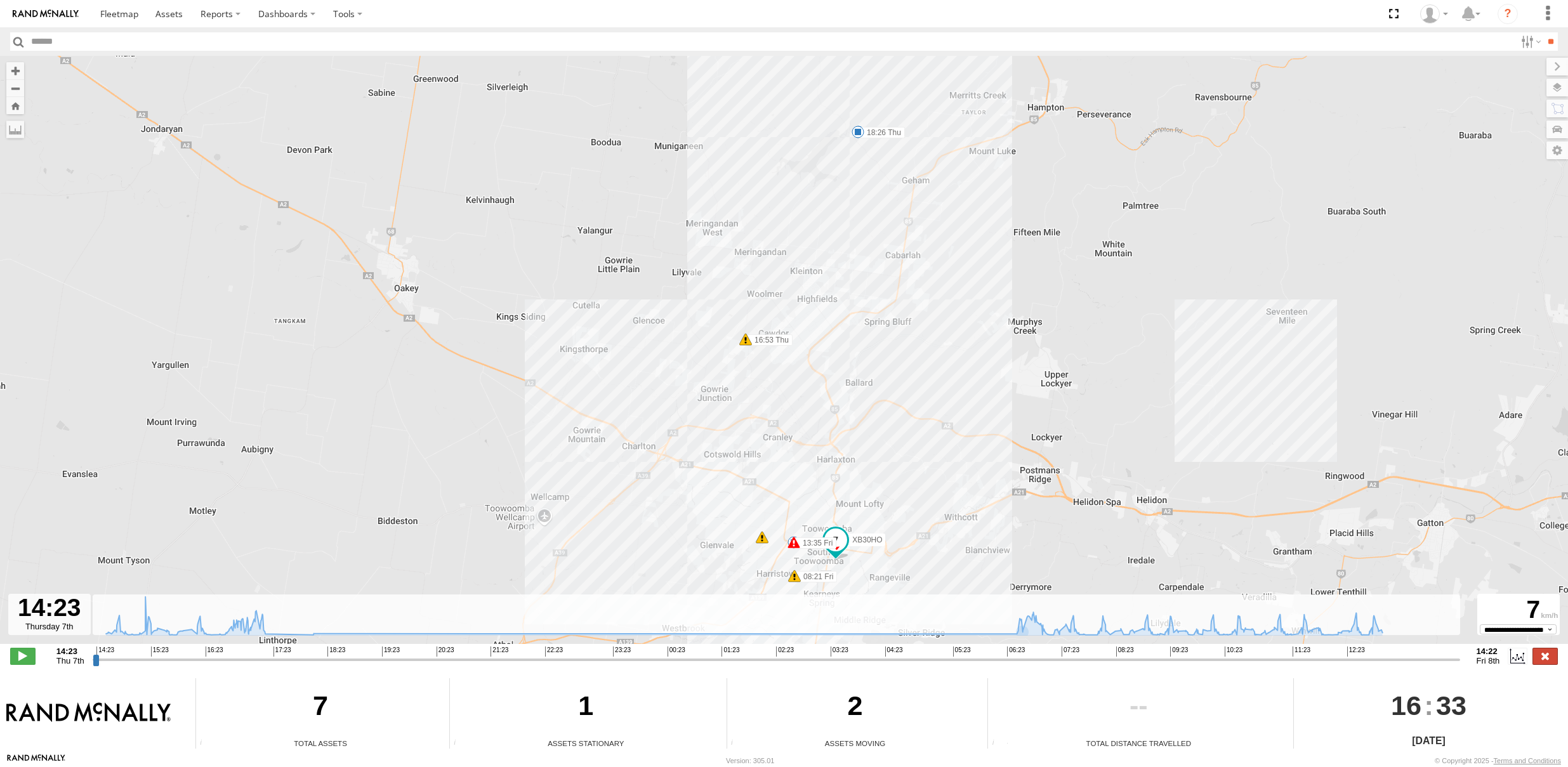
click at [1548, 656] on label at bounding box center [1545, 656] width 26 height 17
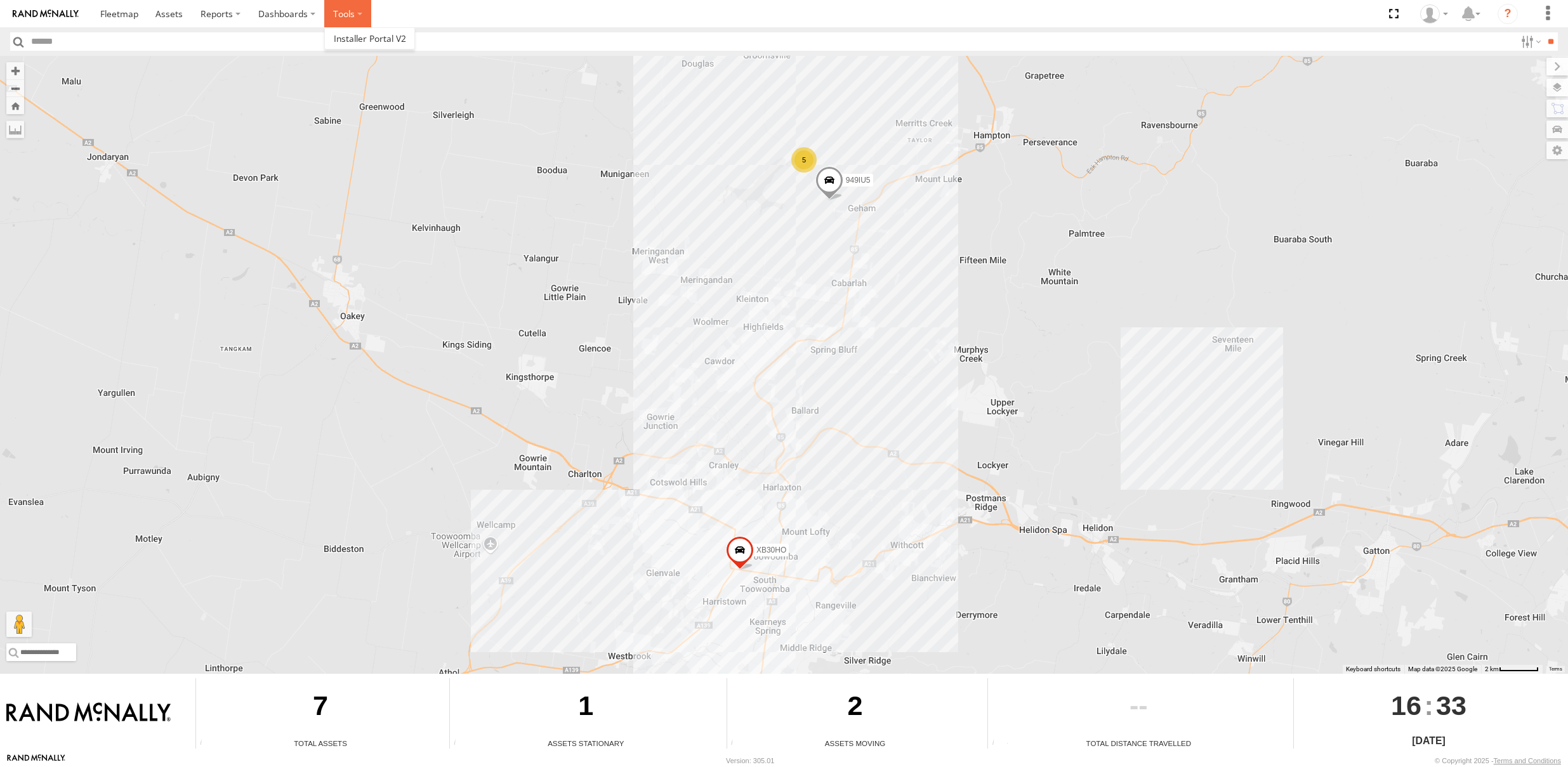
click at [339, 13] on label at bounding box center [348, 13] width 47 height 28
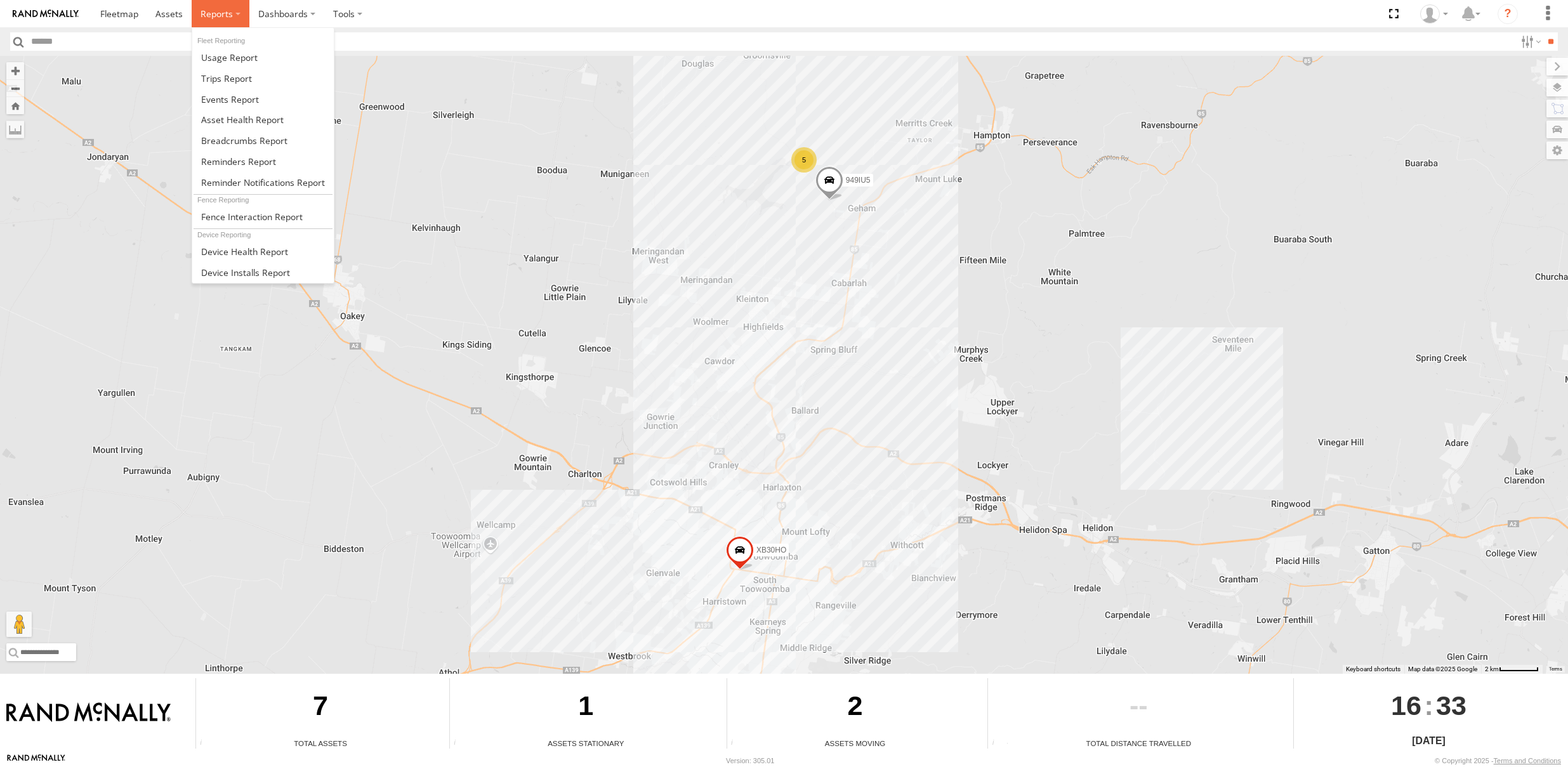
click at [244, 13] on label at bounding box center [220, 13] width 58 height 28
click at [251, 144] on span at bounding box center [244, 140] width 87 height 12
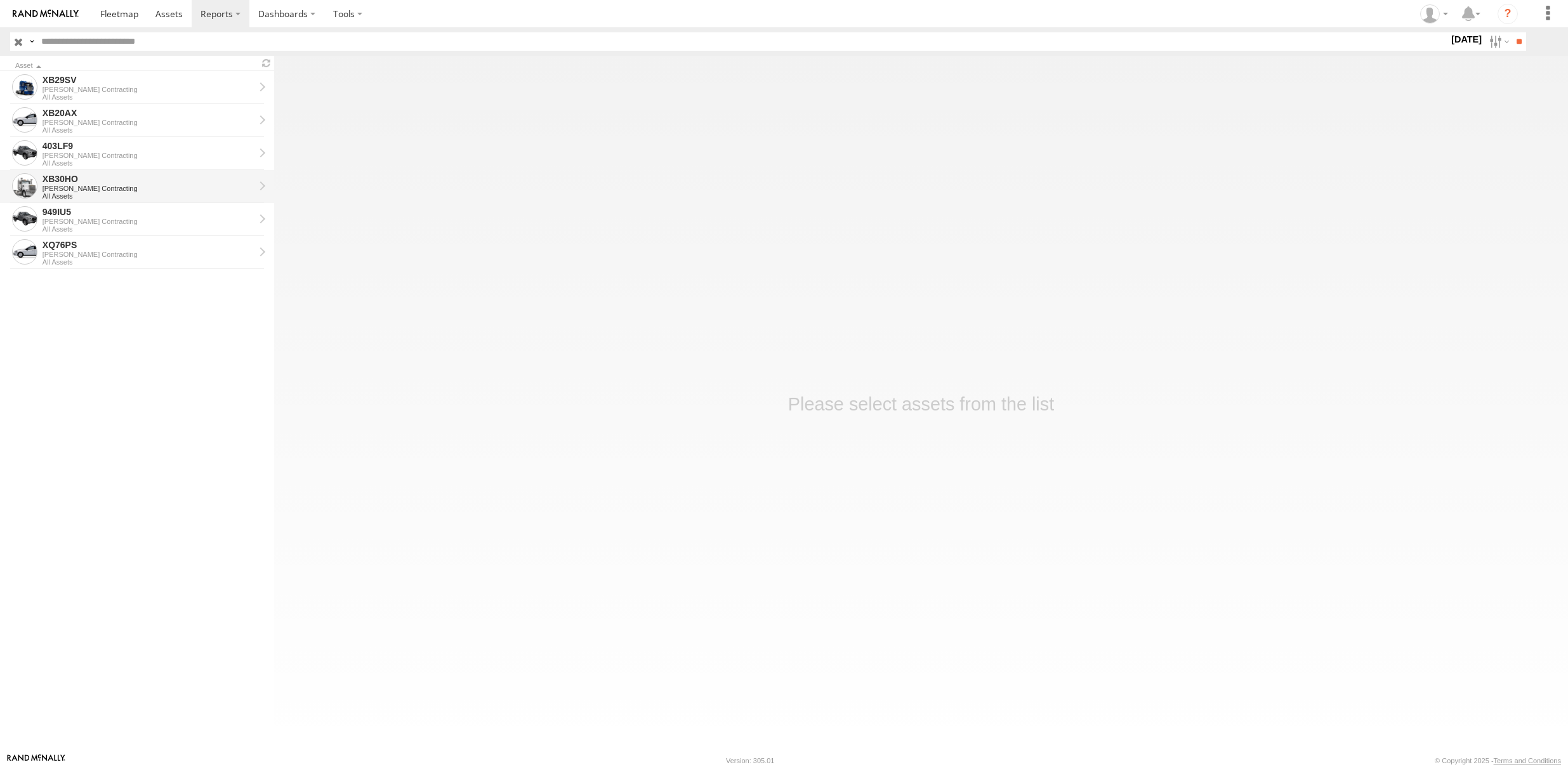
click at [98, 185] on div "[PERSON_NAME] Contracting" at bounding box center [148, 188] width 212 height 7
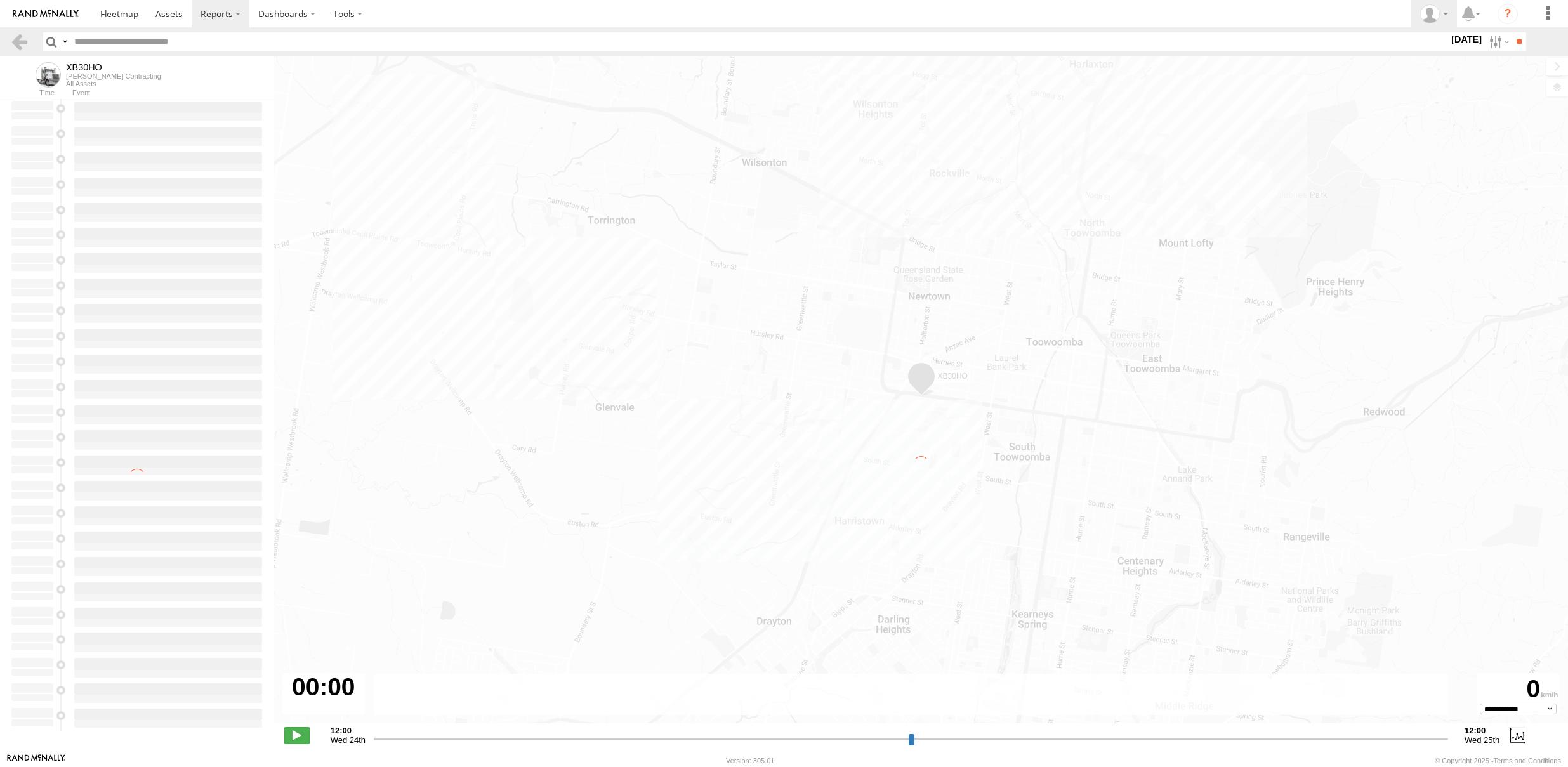
type input "**********"
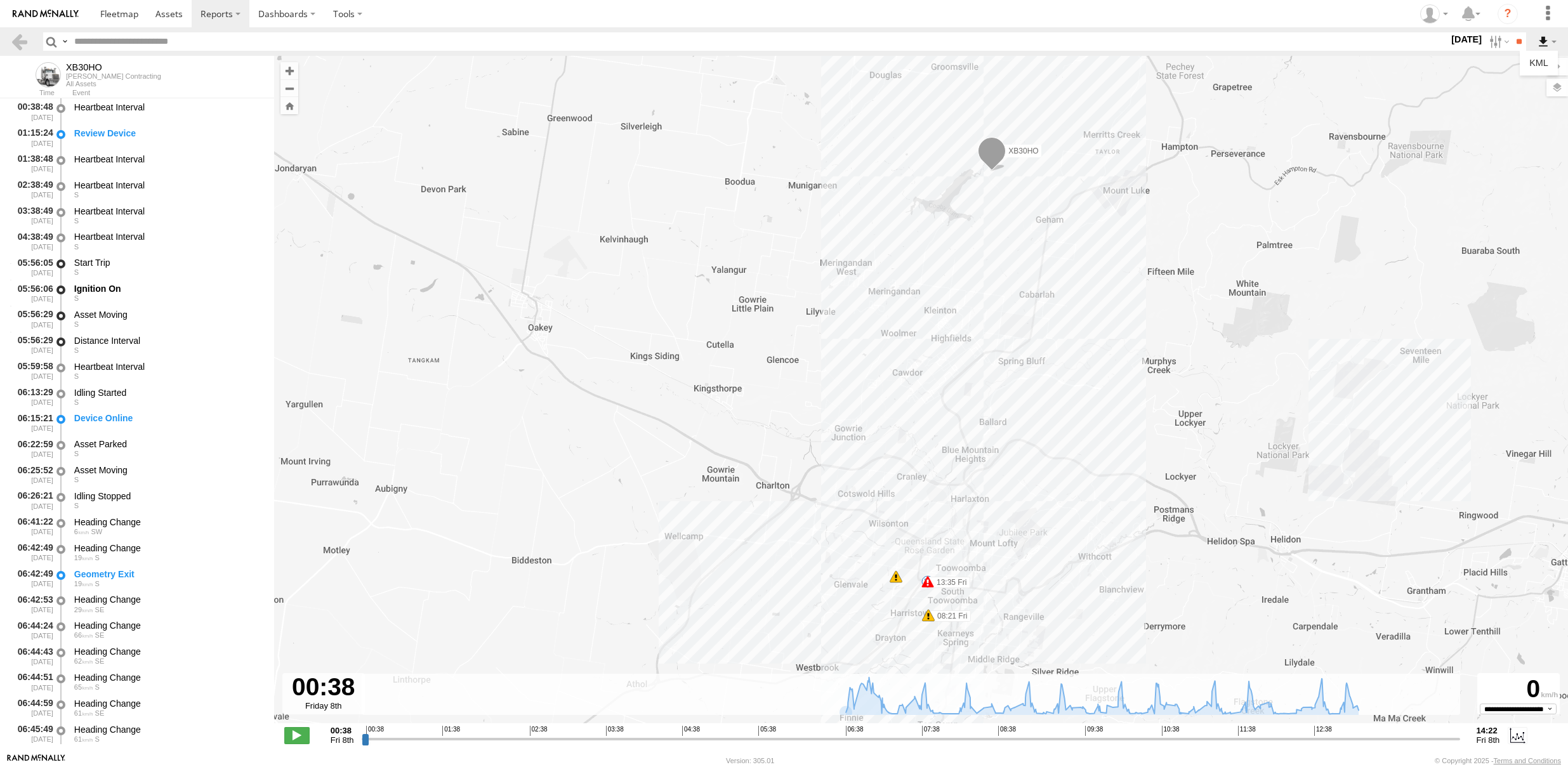
click at [1544, 44] on label at bounding box center [1547, 41] width 21 height 18
click at [1550, 17] on label at bounding box center [1548, 13] width 28 height 28
click at [1474, 13] on icon at bounding box center [1469, 14] width 23 height 16
click at [1434, 13] on icon at bounding box center [1430, 14] width 19 height 19
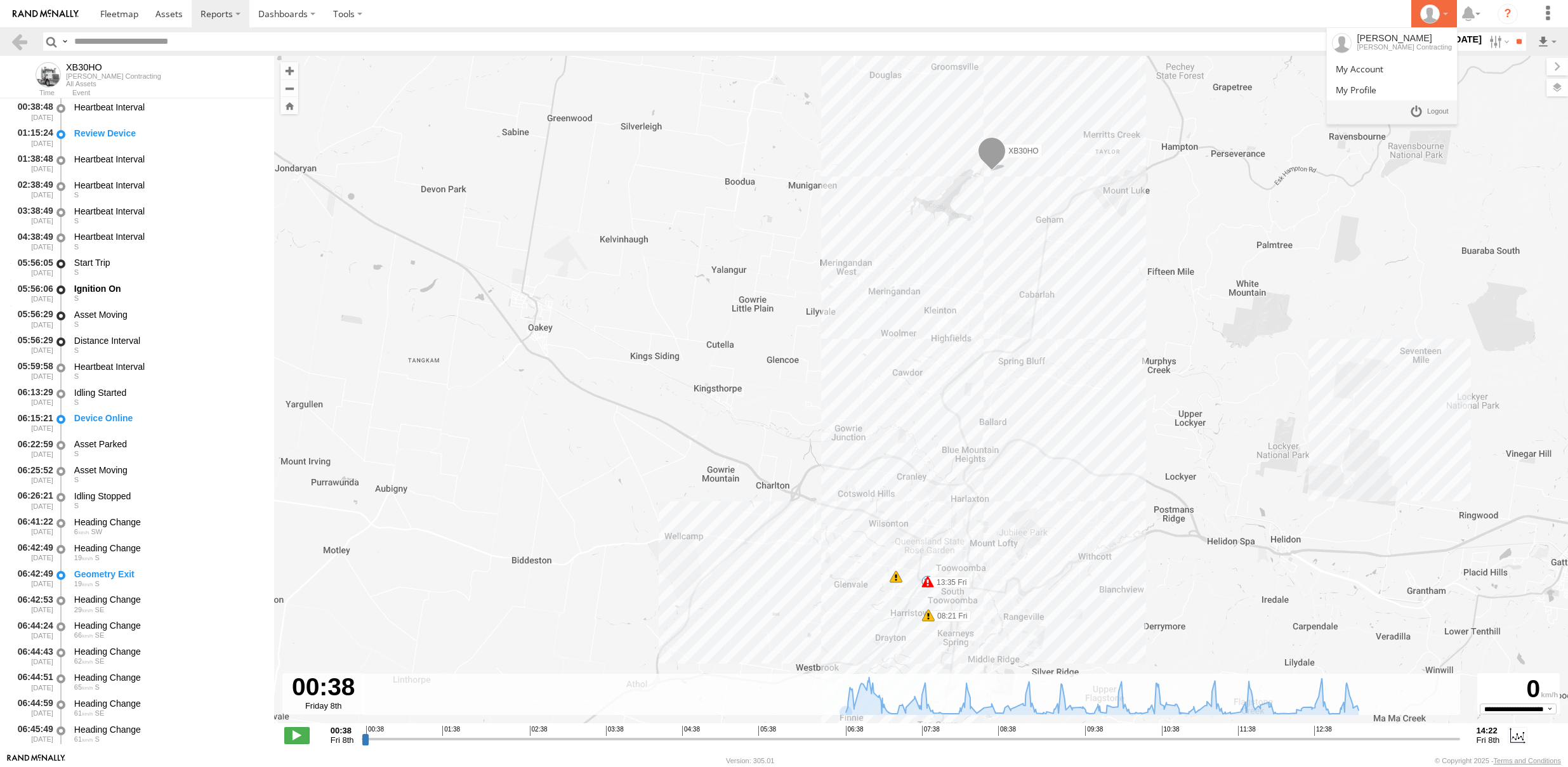
click at [1434, 13] on icon at bounding box center [1430, 14] width 19 height 19
click at [288, 17] on label "Dashboards" at bounding box center [287, 13] width 75 height 28
click at [349, 17] on label at bounding box center [348, 13] width 47 height 28
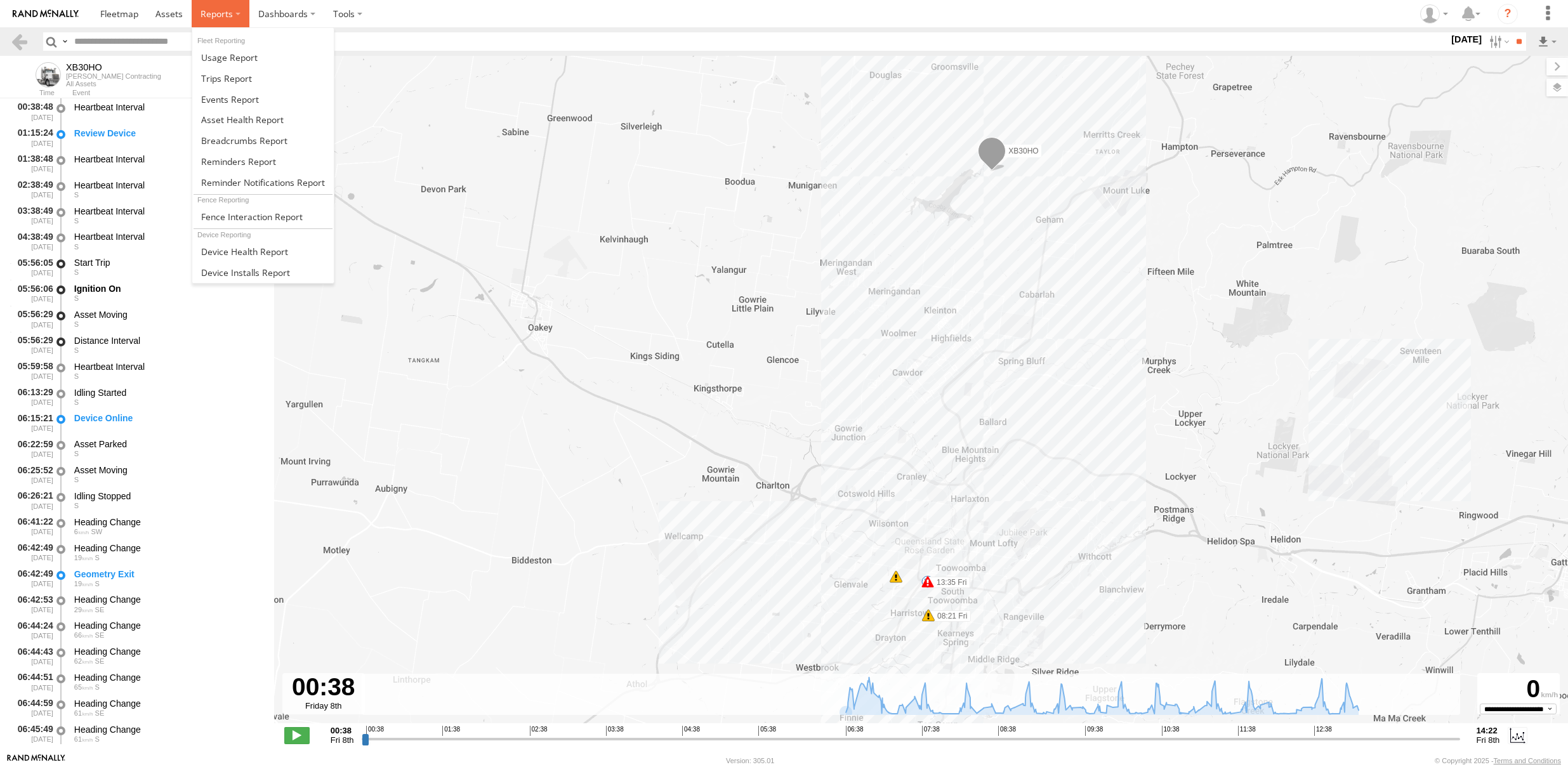
click at [234, 19] on label at bounding box center [220, 13] width 58 height 28
click at [239, 98] on span at bounding box center [230, 99] width 58 height 12
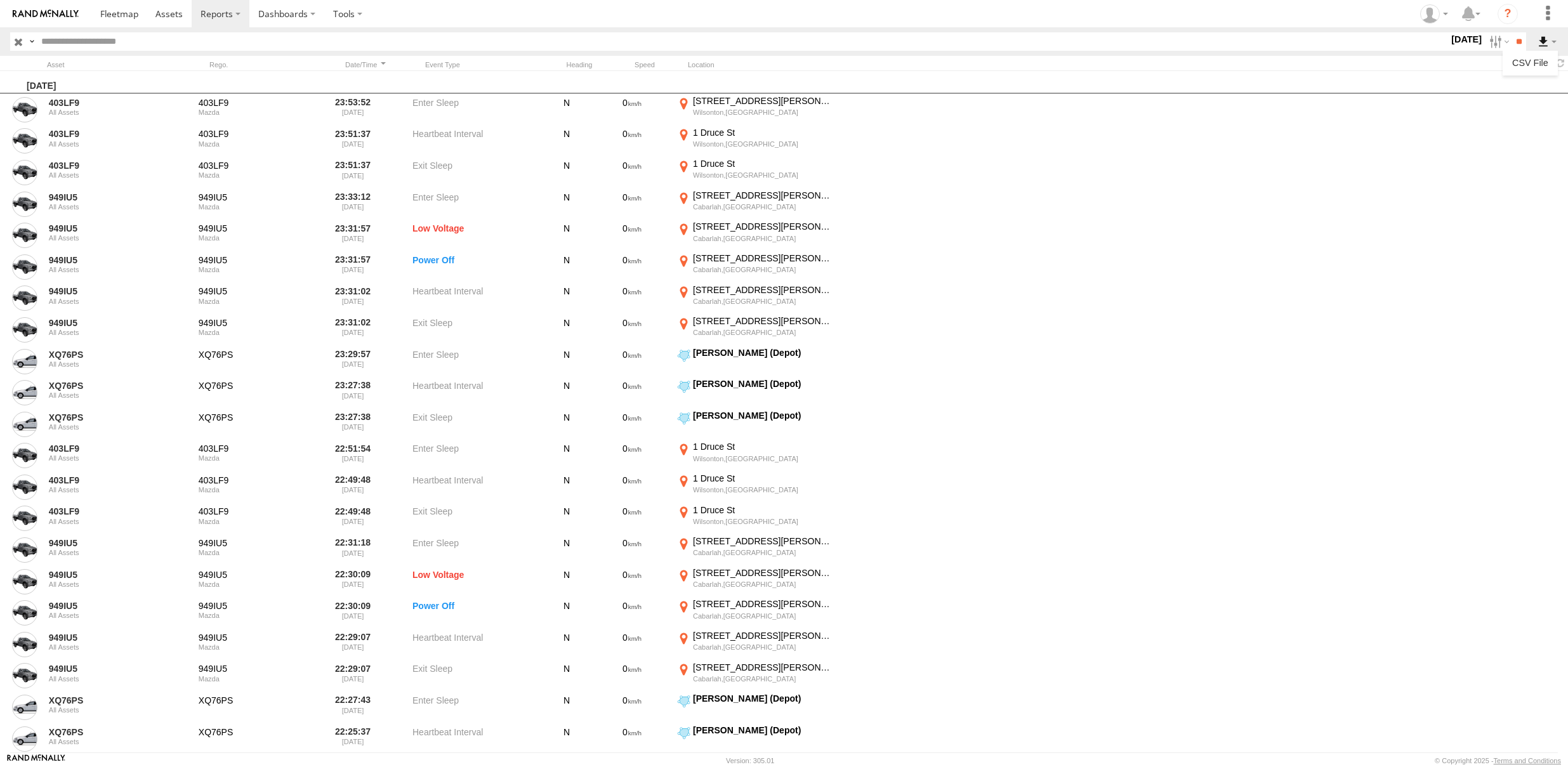
click at [1549, 44] on label at bounding box center [1547, 41] width 21 height 18
click at [982, 40] on input "text" at bounding box center [743, 41] width 1413 height 18
type input "******"
click at [1512, 32] on input "**" at bounding box center [1519, 41] width 15 height 18
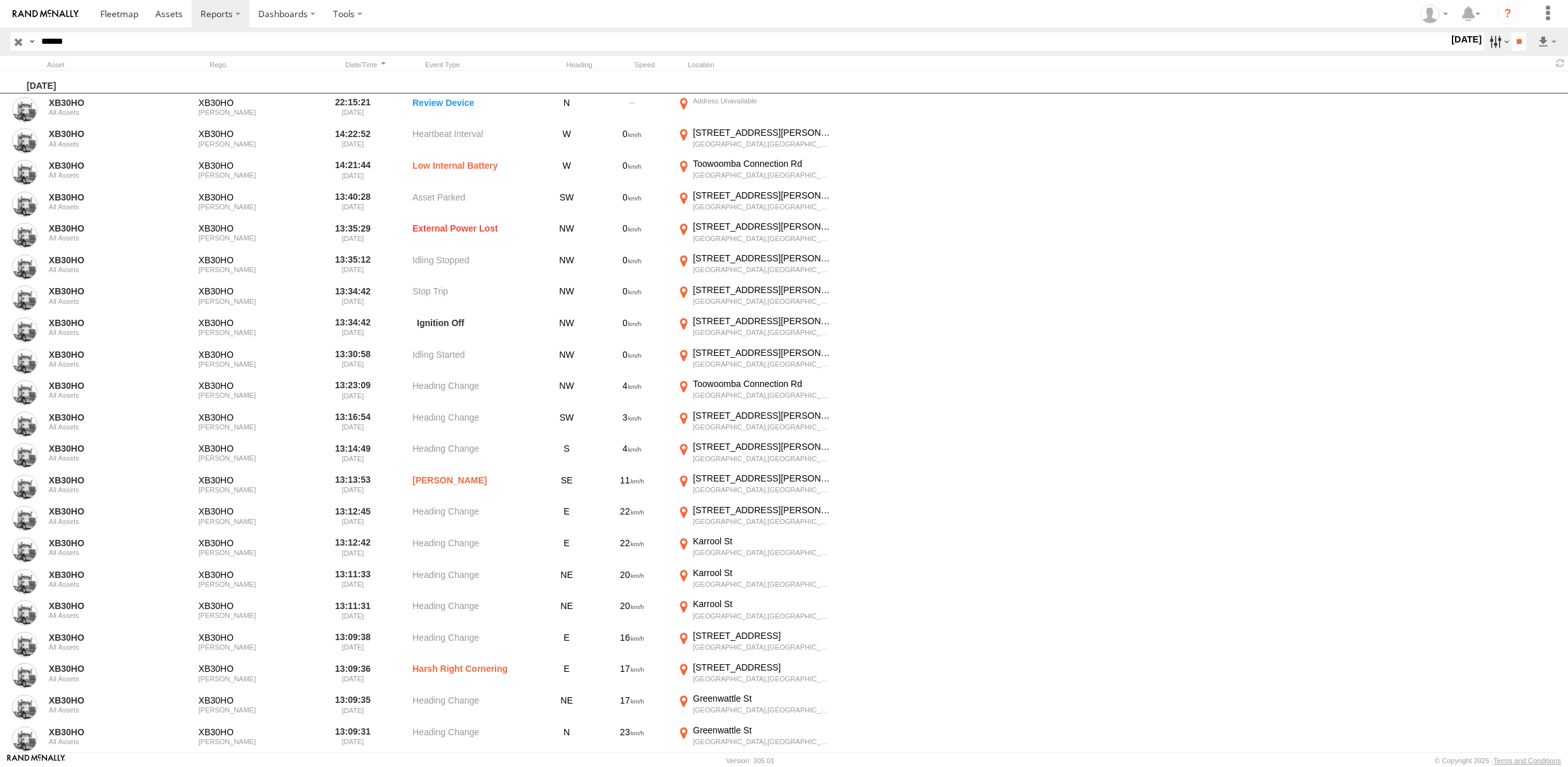
click at [1491, 48] on label at bounding box center [1497, 41] width 28 height 18
click at [353, 63] on div at bounding box center [365, 64] width 48 height 9
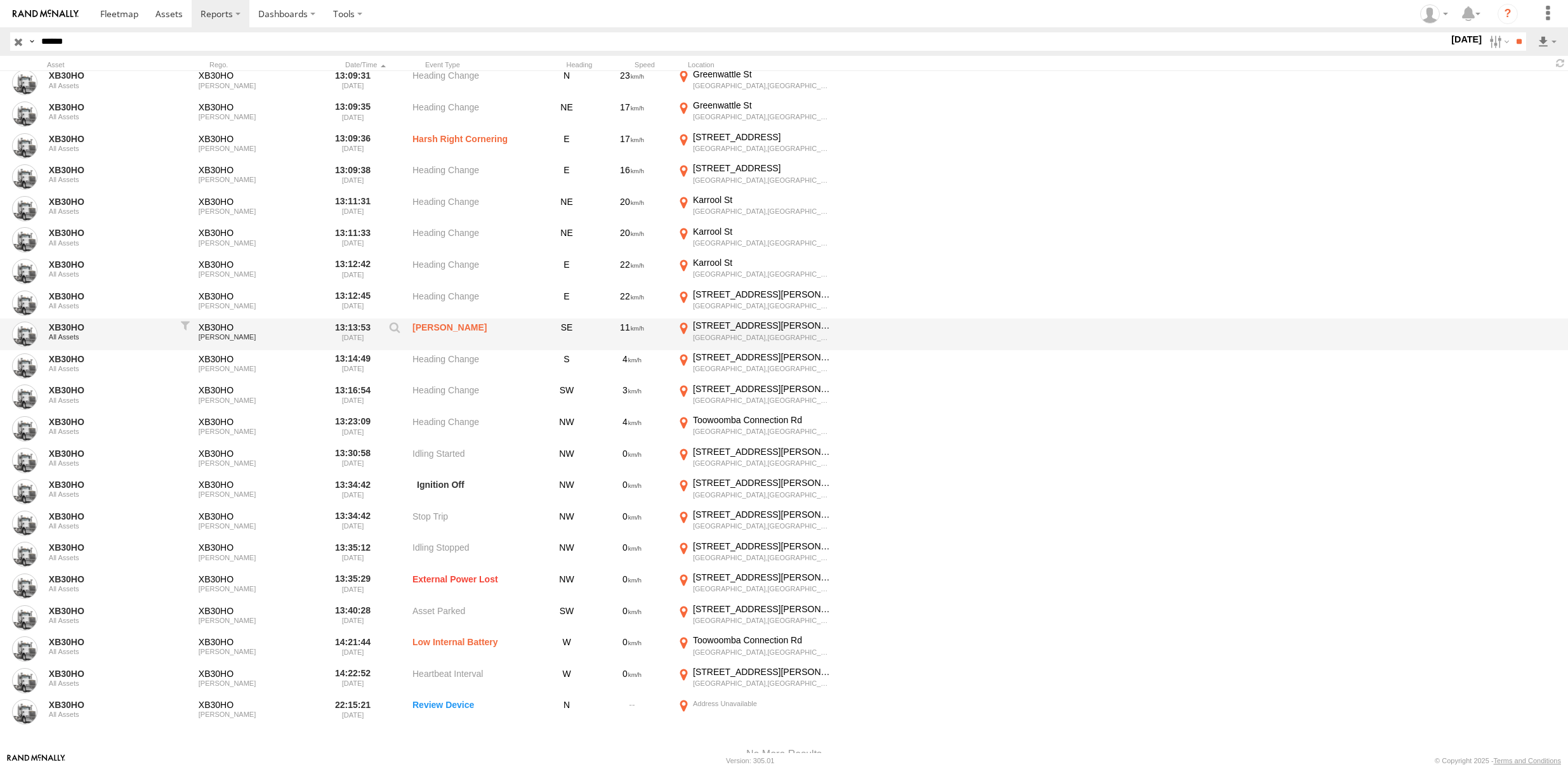
scroll to position [17393, 0]
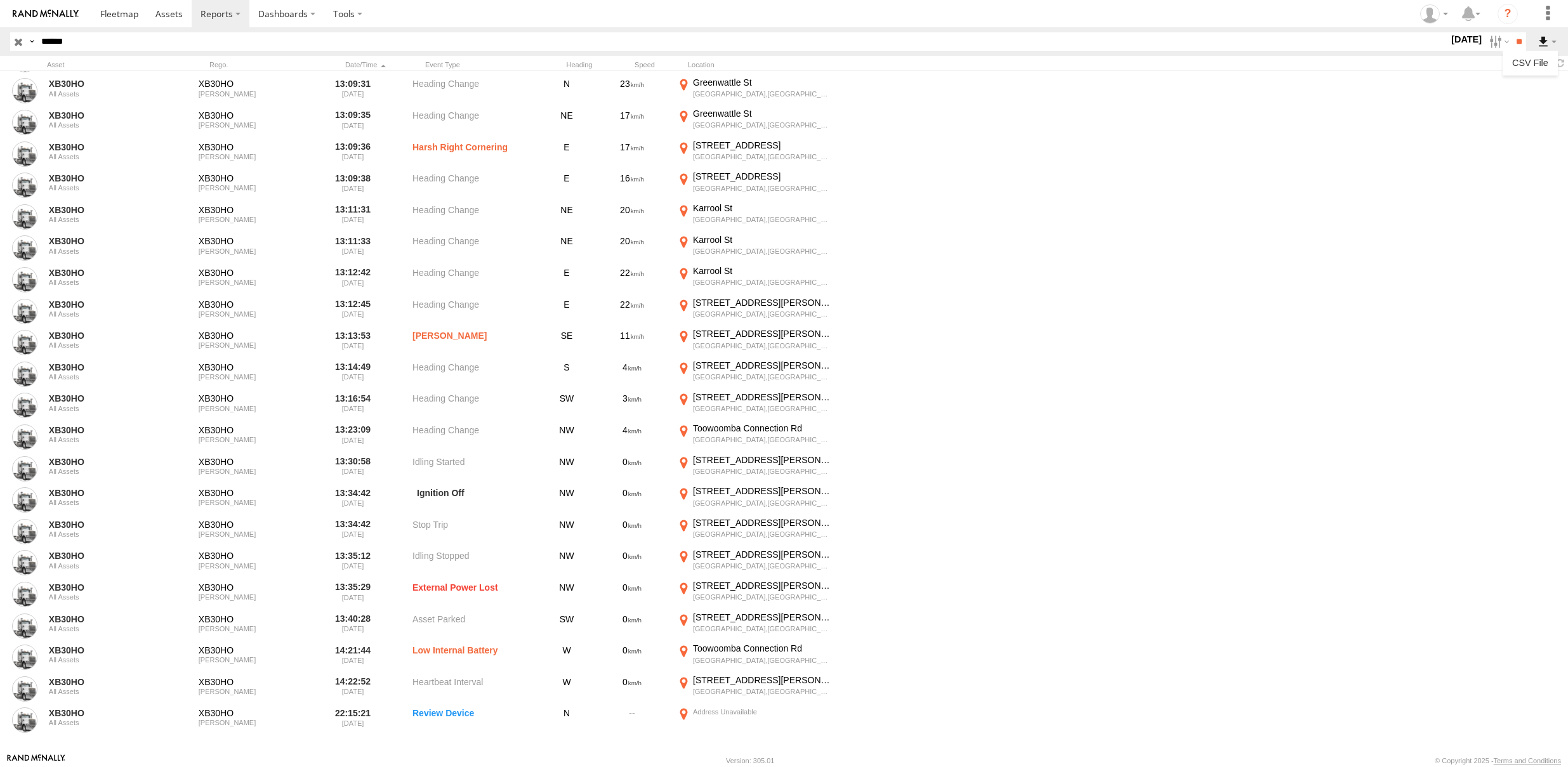
click at [1543, 37] on label at bounding box center [1547, 41] width 21 height 18
click at [1528, 61] on div at bounding box center [1216, 63] width 704 height 12
click at [1547, 37] on label at bounding box center [1547, 41] width 21 height 18
click at [1530, 65] on link at bounding box center [1530, 62] width 45 height 19
click at [137, 24] on link at bounding box center [119, 13] width 56 height 28
